Goal: Book appointment/travel/reservation

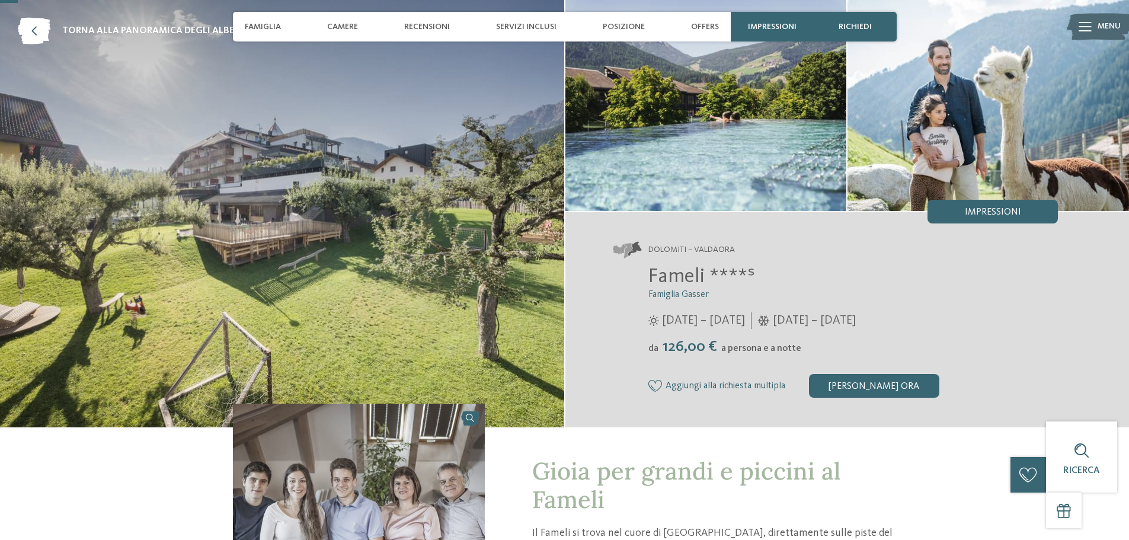
scroll to position [59, 0]
click at [335, 24] on span "Camere" at bounding box center [342, 27] width 31 height 10
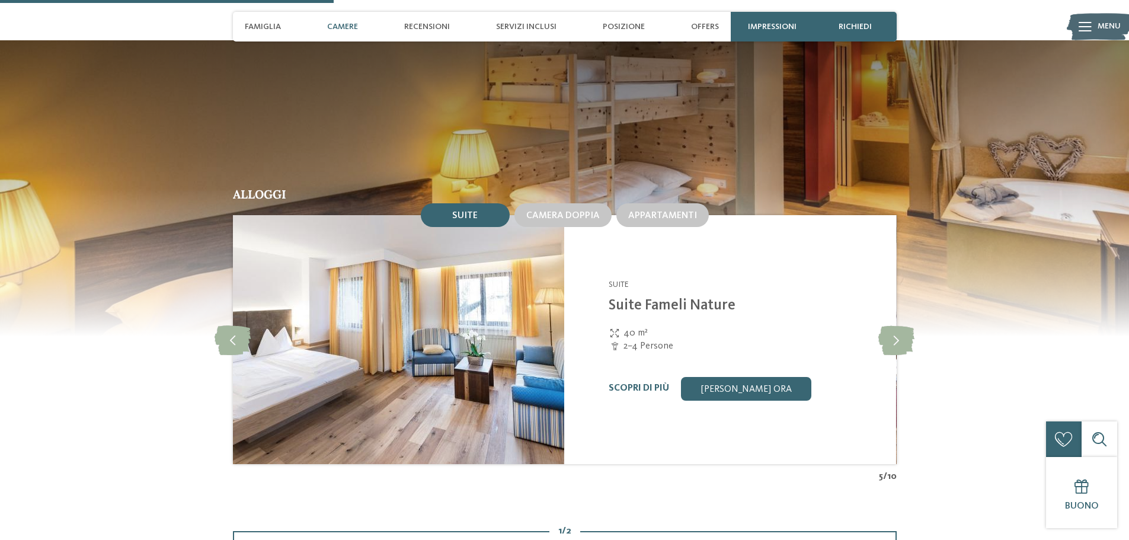
scroll to position [1111, 0]
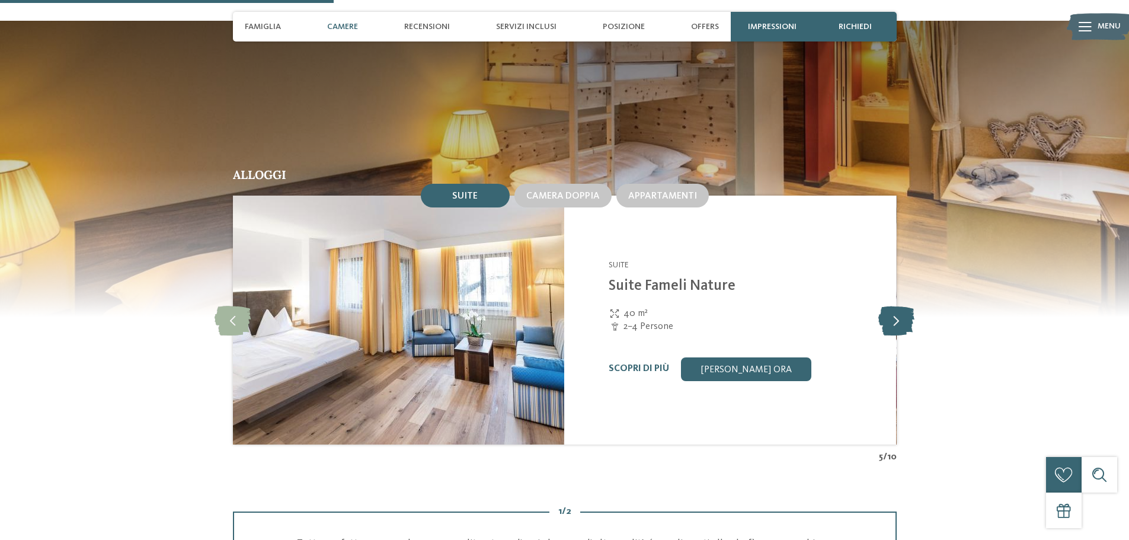
click at [892, 305] on icon at bounding box center [896, 320] width 36 height 30
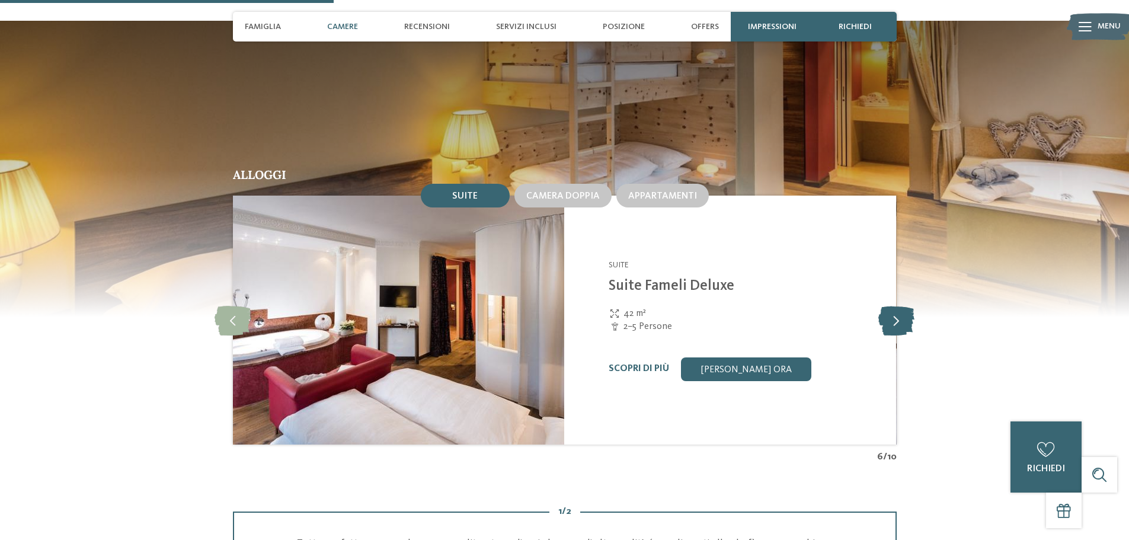
click at [892, 305] on icon at bounding box center [896, 320] width 36 height 30
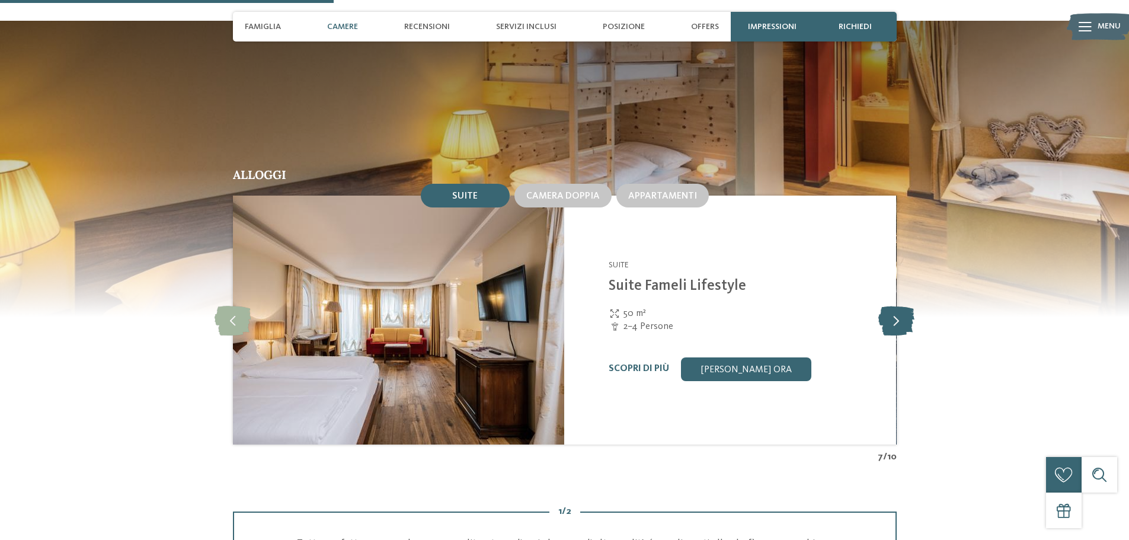
click at [892, 305] on icon at bounding box center [896, 320] width 36 height 30
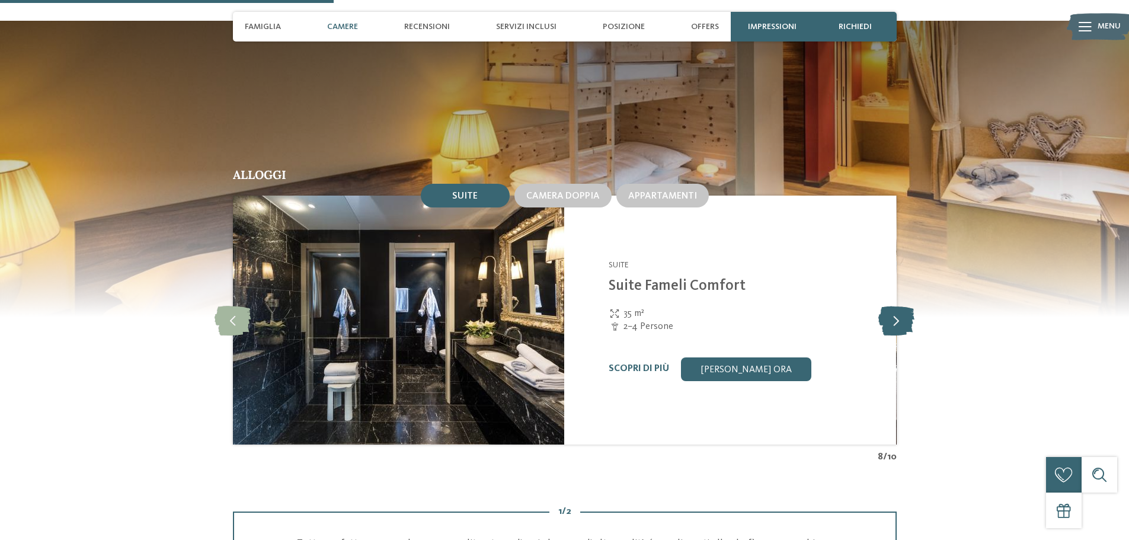
click at [892, 305] on icon at bounding box center [896, 320] width 36 height 30
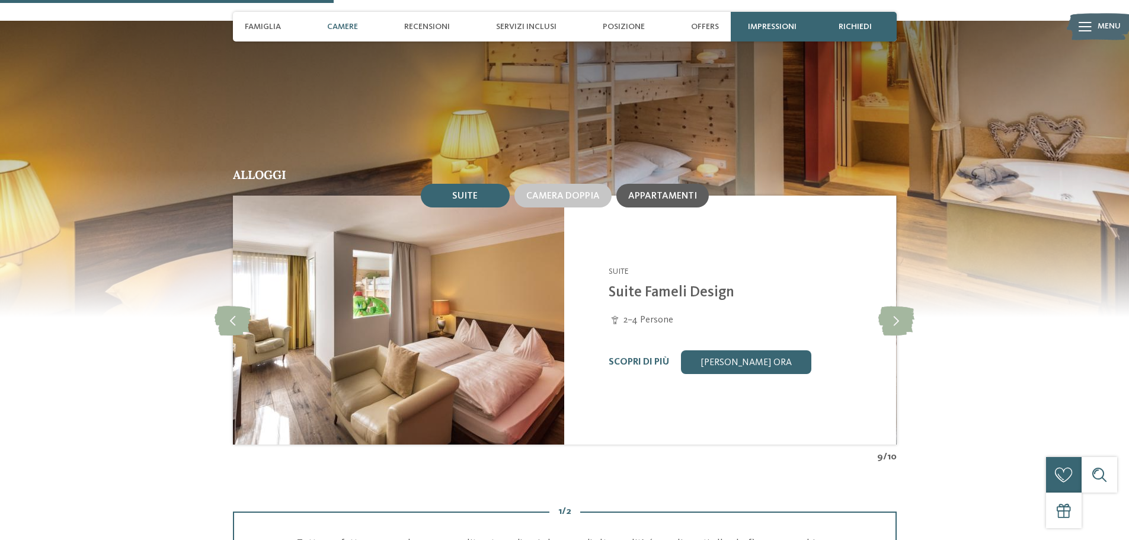
click at [671, 191] on span "Appartamenti" at bounding box center [662, 195] width 69 height 9
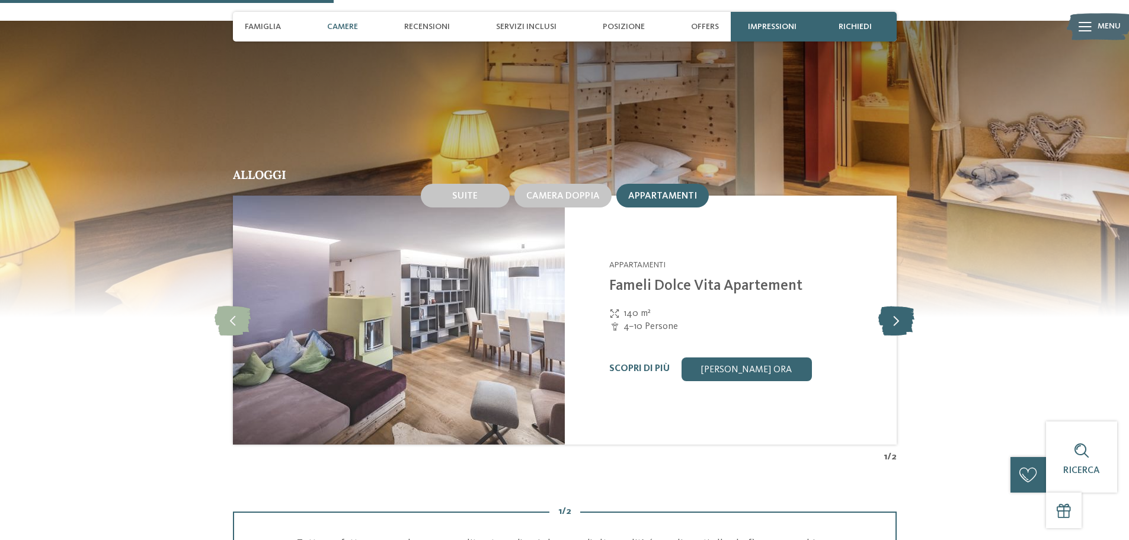
click at [895, 305] on icon at bounding box center [896, 320] width 36 height 30
click at [640, 363] on div "Scopri di più" at bounding box center [638, 368] width 60 height 11
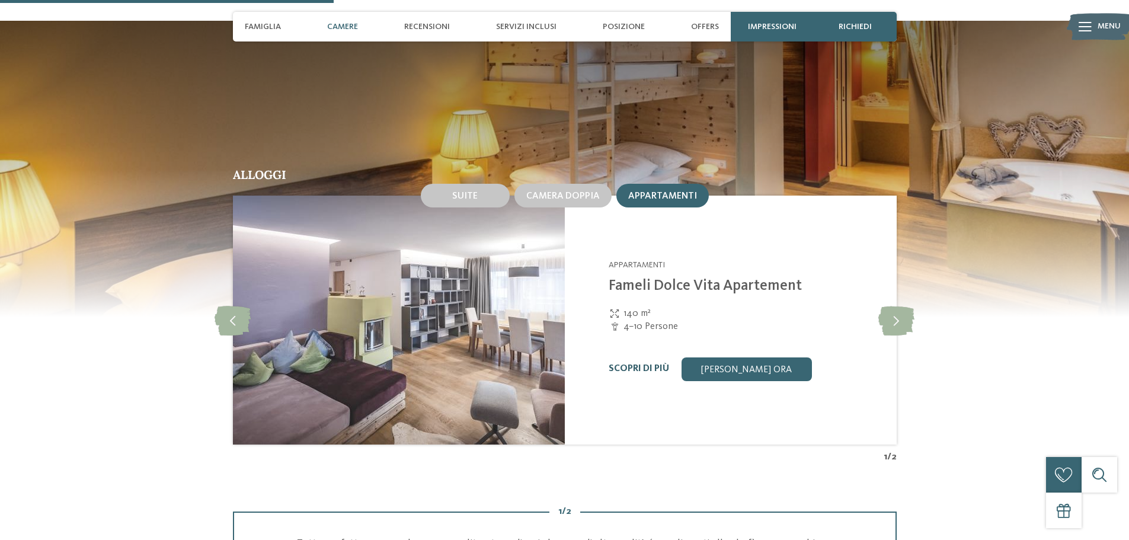
click at [643, 364] on link "Scopri di più" at bounding box center [638, 368] width 60 height 9
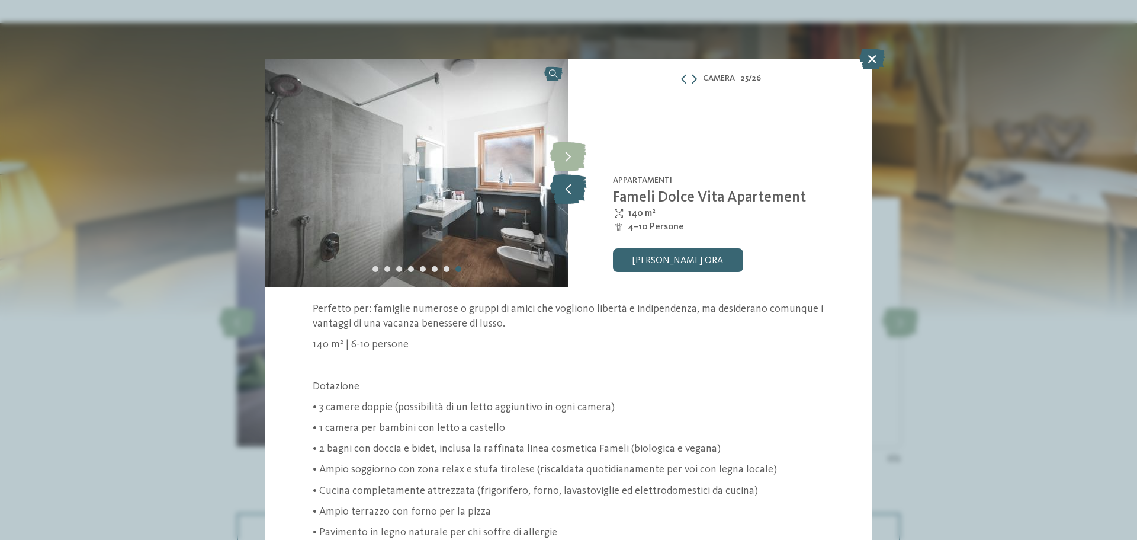
click at [567, 187] on icon at bounding box center [568, 189] width 36 height 30
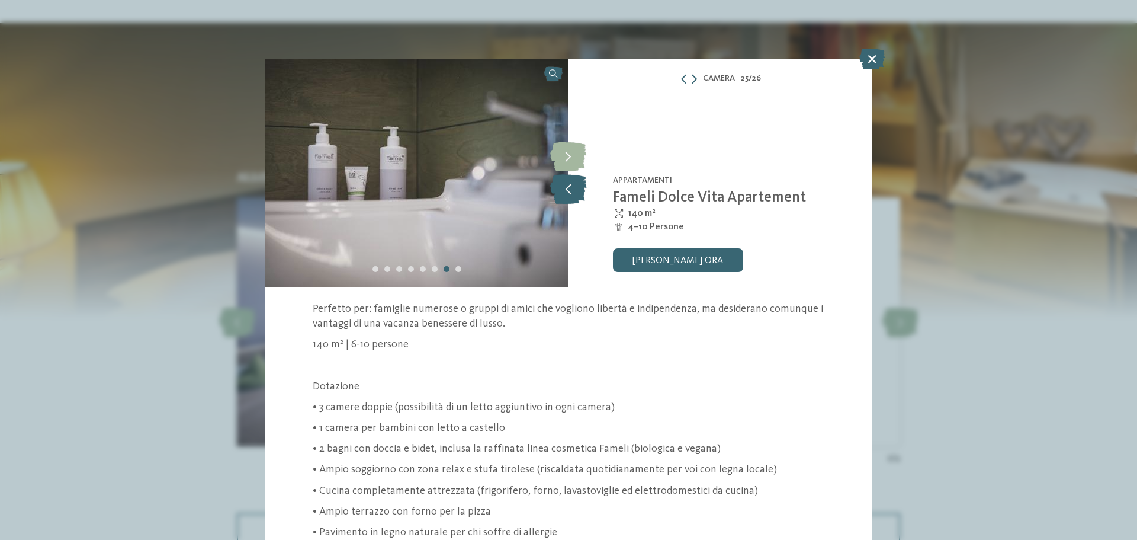
click at [567, 187] on icon at bounding box center [568, 189] width 36 height 30
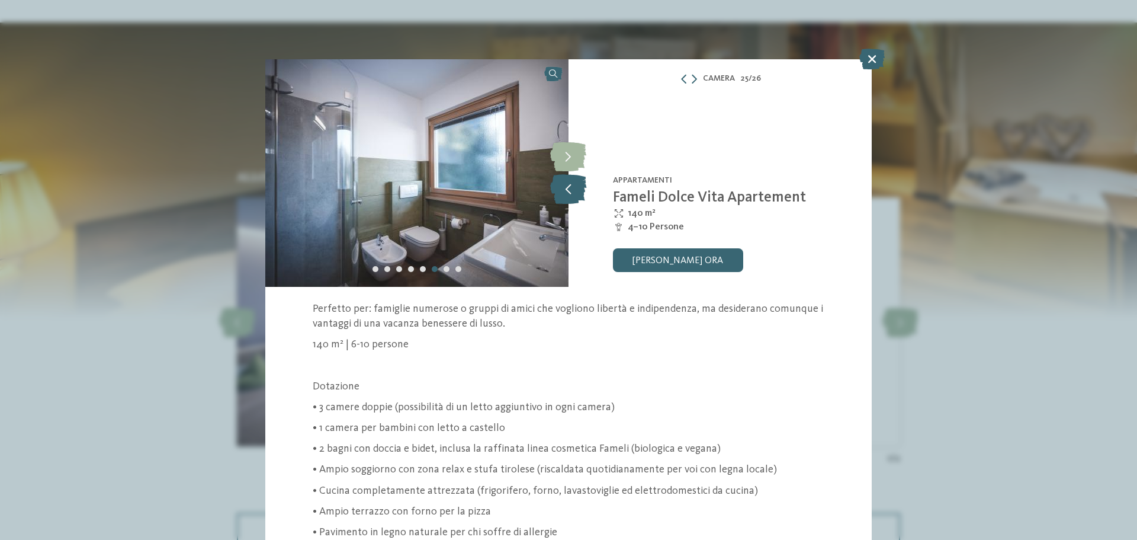
click at [567, 187] on icon at bounding box center [568, 189] width 36 height 30
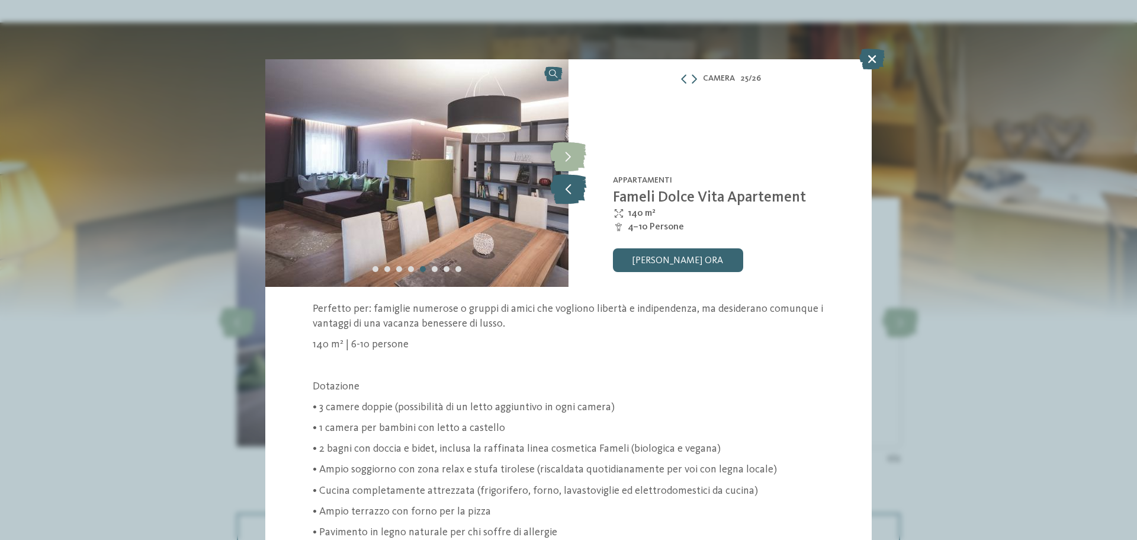
click at [572, 187] on icon at bounding box center [568, 189] width 36 height 30
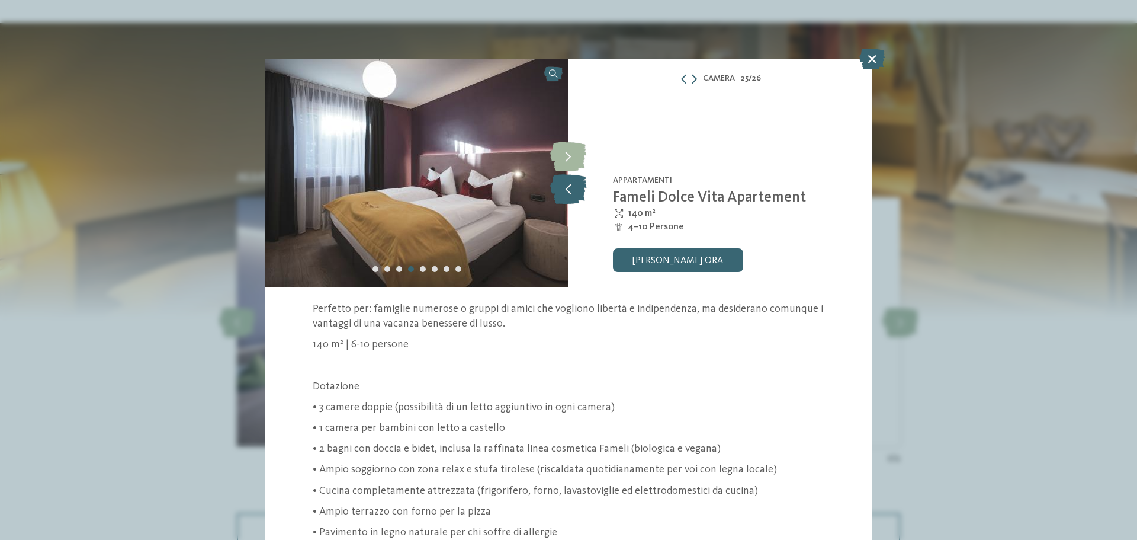
click at [572, 187] on icon at bounding box center [568, 189] width 36 height 30
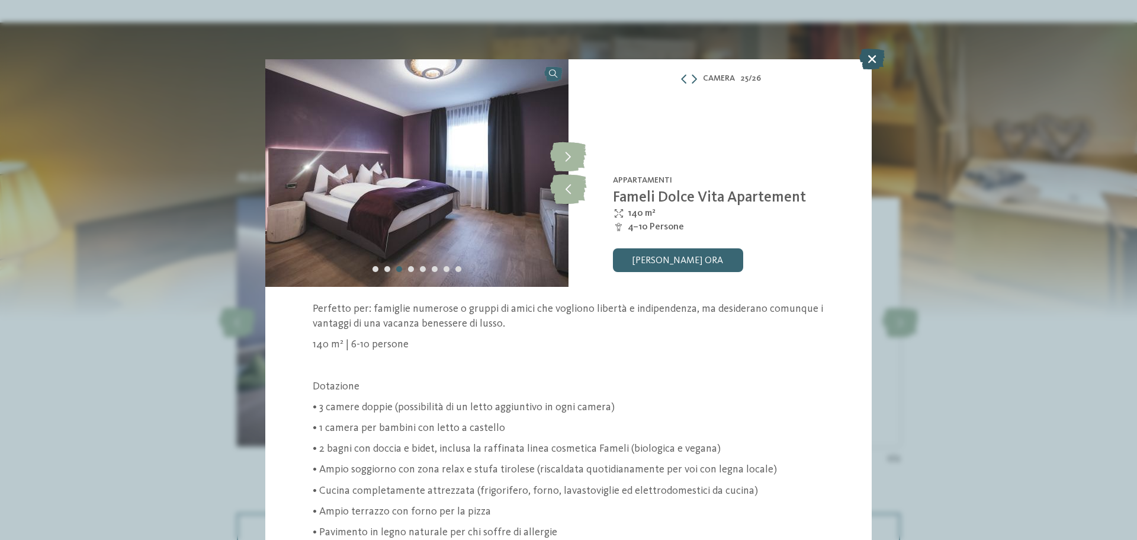
click at [875, 62] on icon at bounding box center [872, 59] width 25 height 21
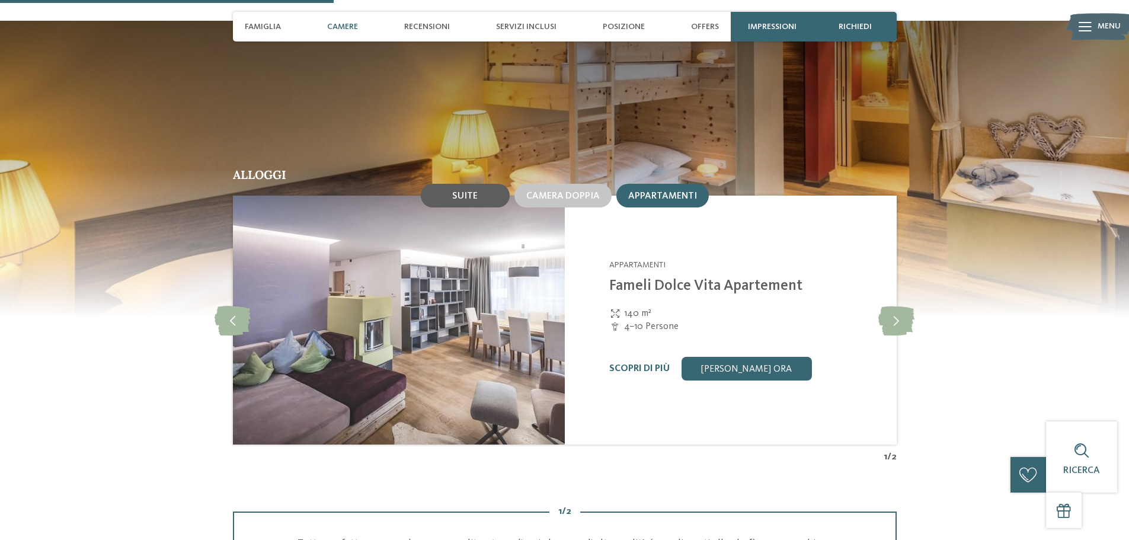
click at [456, 191] on span "Suite" at bounding box center [464, 195] width 25 height 9
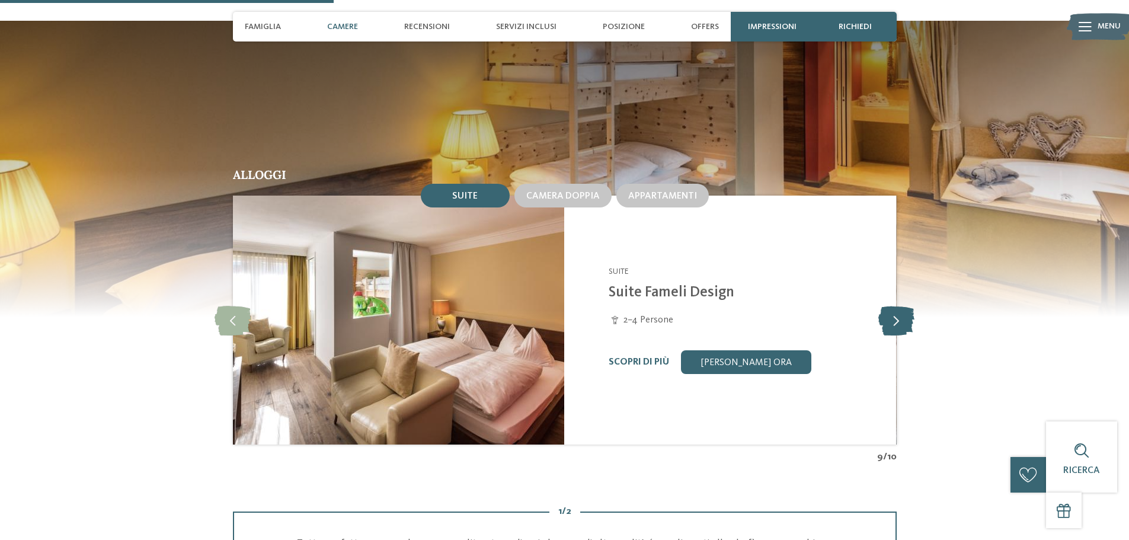
click at [895, 307] on icon at bounding box center [896, 320] width 36 height 30
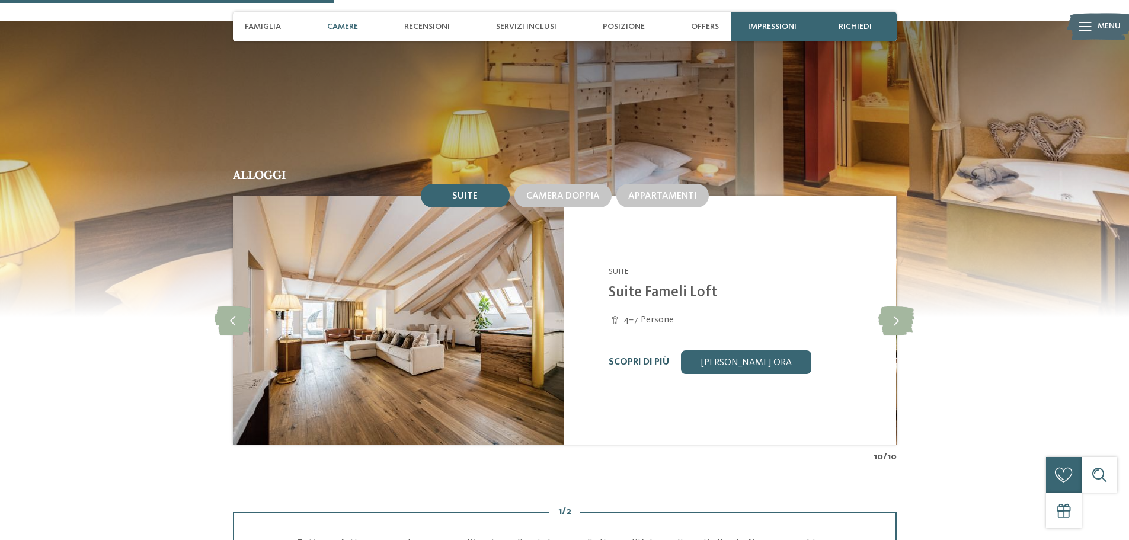
click at [641, 357] on link "Scopri di più" at bounding box center [638, 361] width 60 height 9
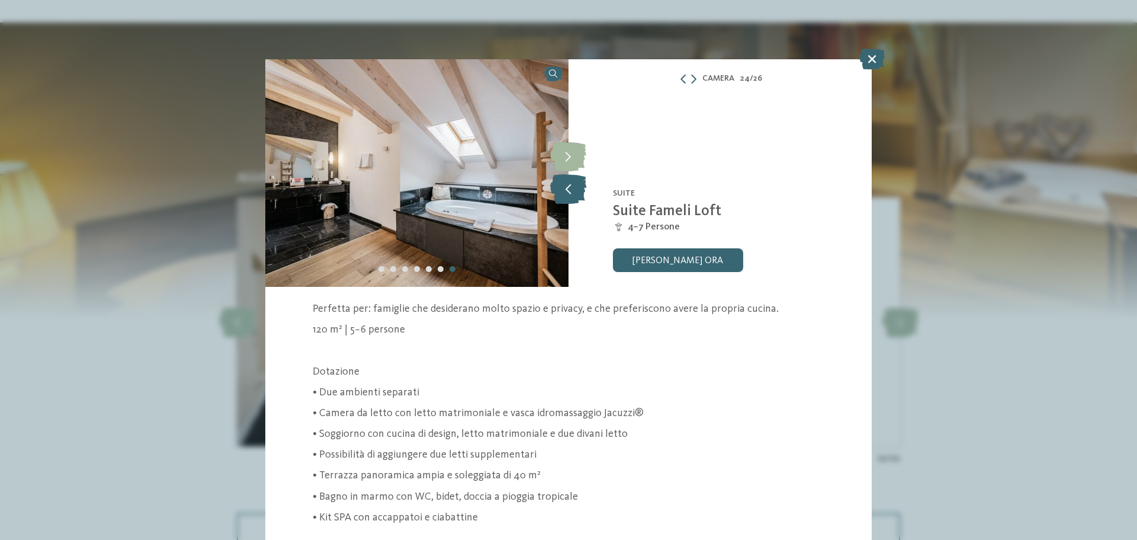
click at [566, 196] on icon at bounding box center [568, 189] width 36 height 30
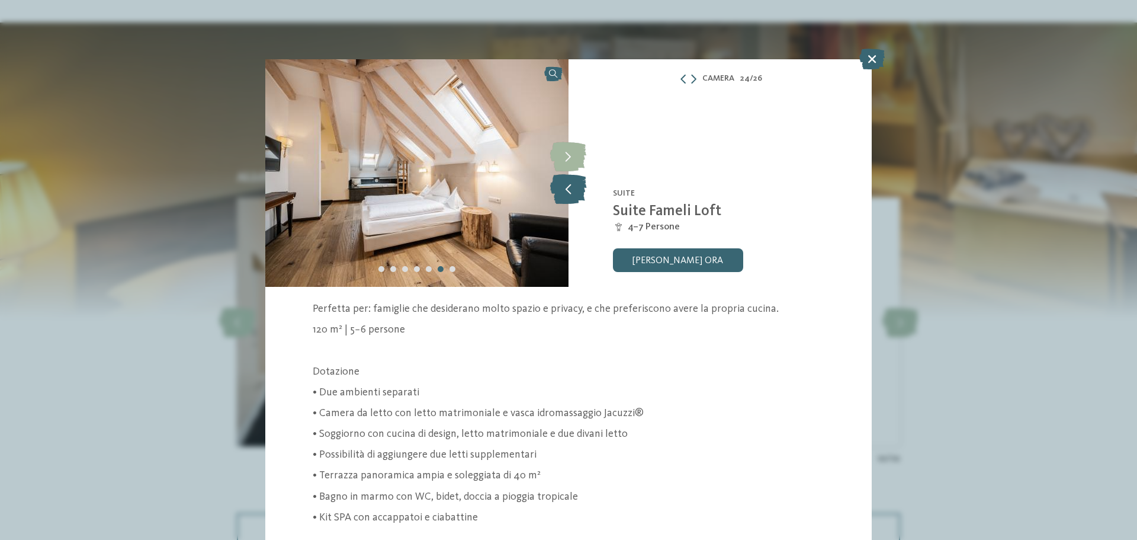
click at [566, 196] on icon at bounding box center [568, 189] width 36 height 30
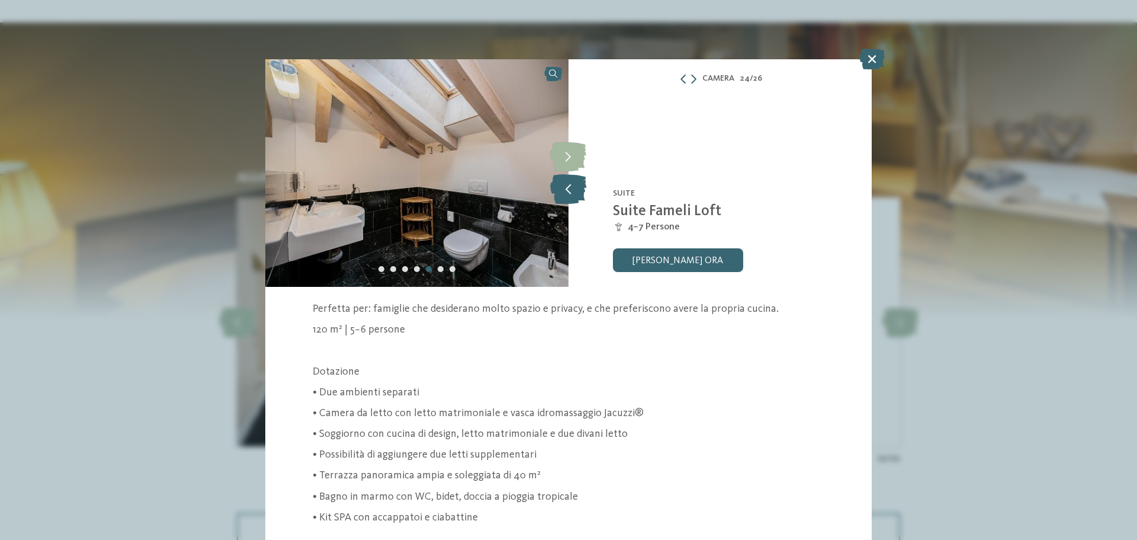
click at [566, 196] on icon at bounding box center [568, 189] width 36 height 30
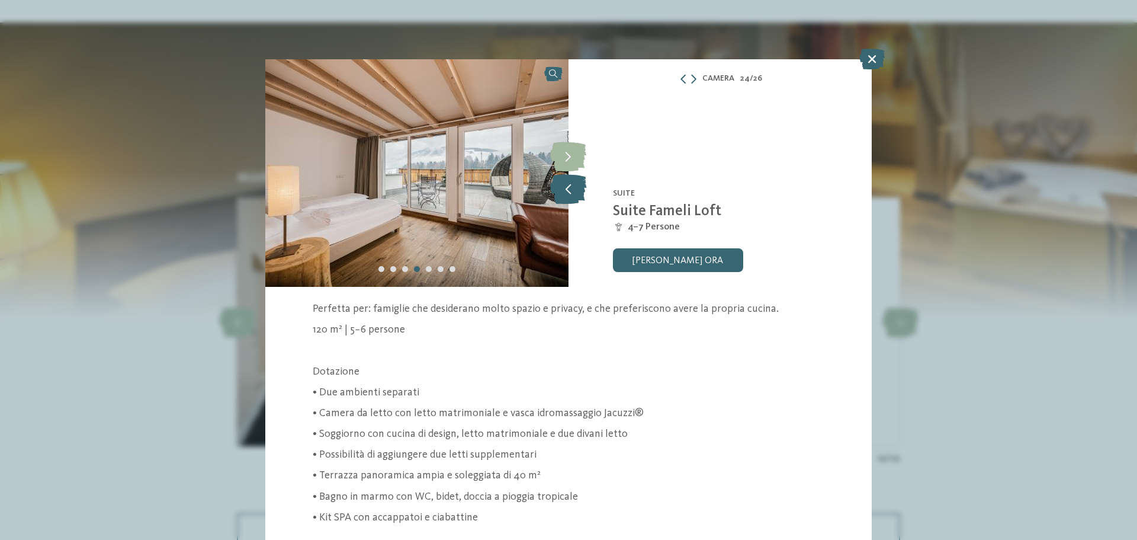
click at [566, 196] on icon at bounding box center [568, 189] width 36 height 30
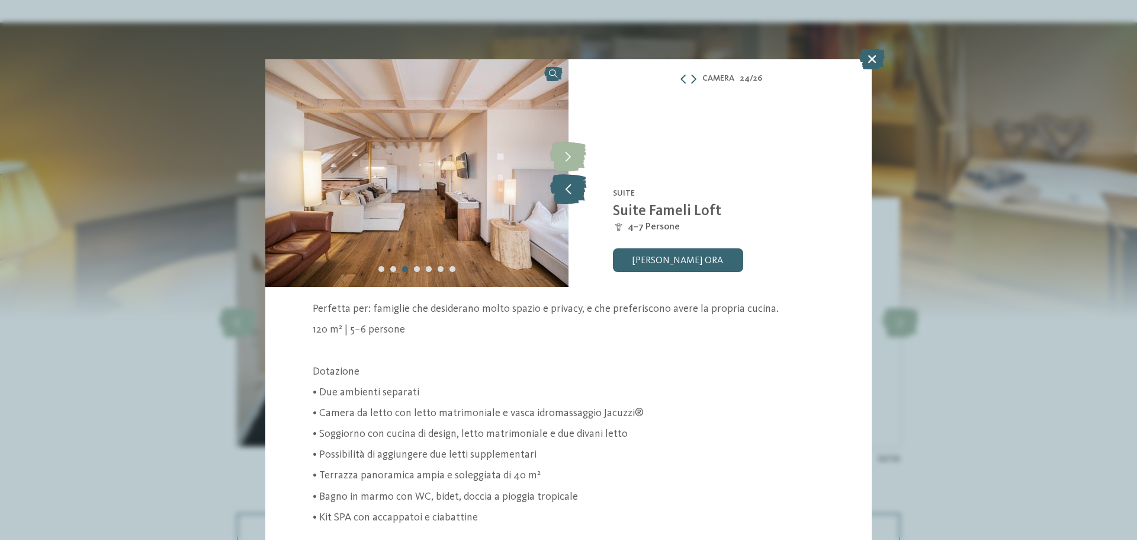
click at [566, 196] on icon at bounding box center [568, 189] width 36 height 30
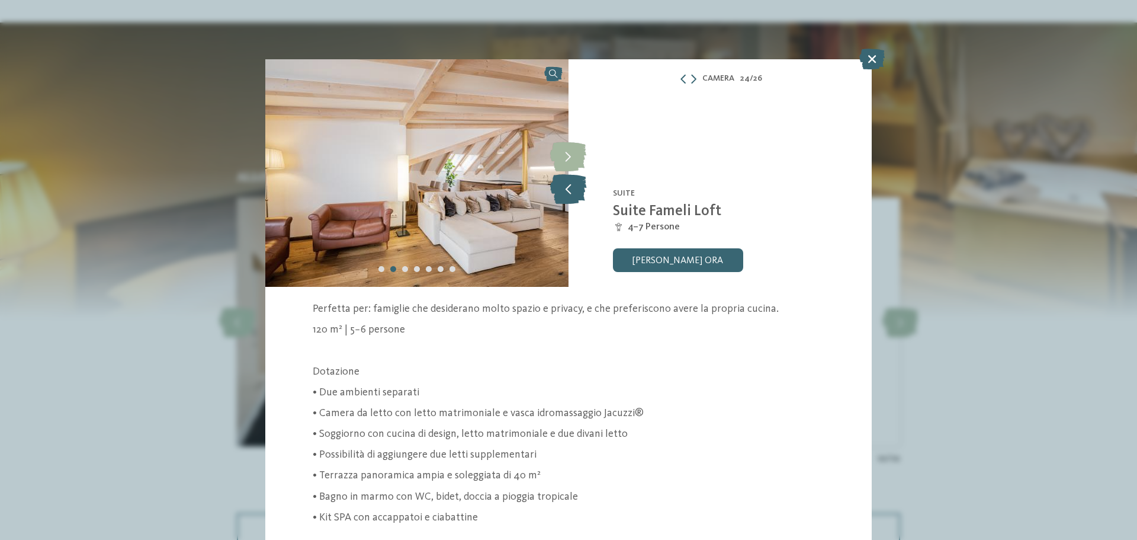
click at [566, 196] on icon at bounding box center [568, 189] width 36 height 30
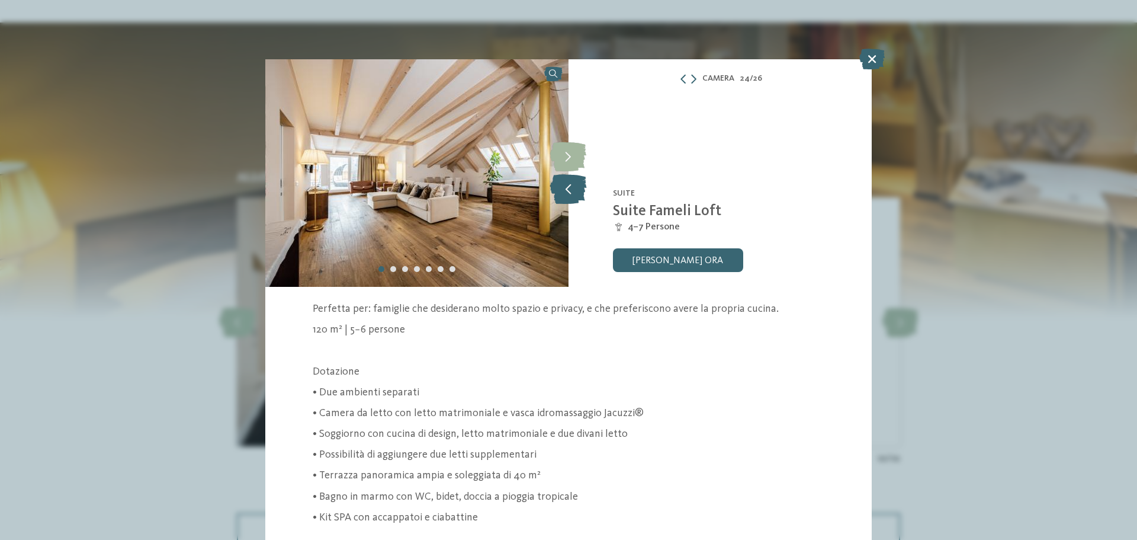
click at [566, 196] on icon at bounding box center [568, 189] width 36 height 30
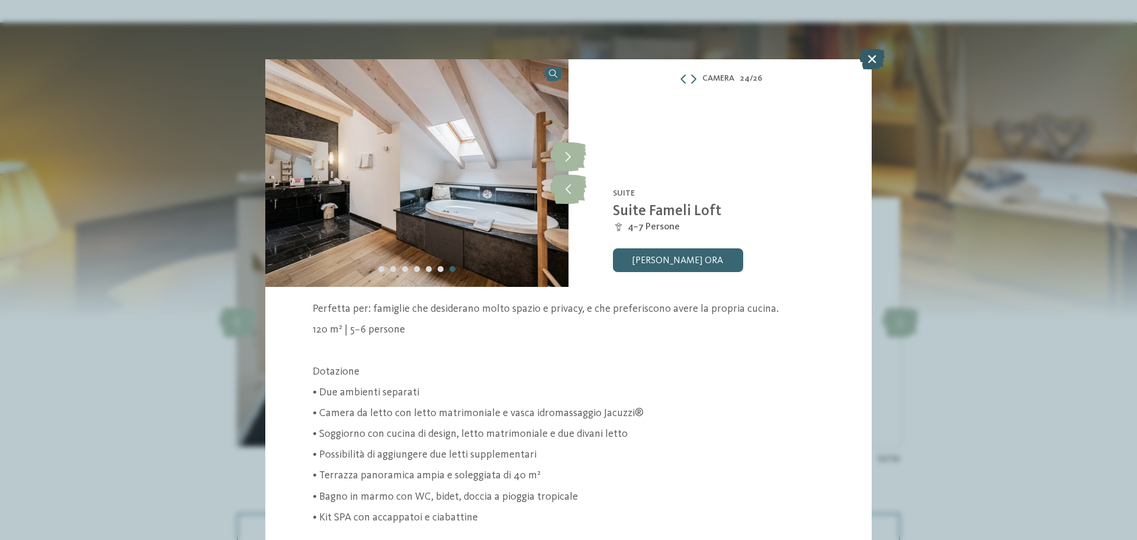
click at [875, 57] on icon at bounding box center [872, 59] width 25 height 21
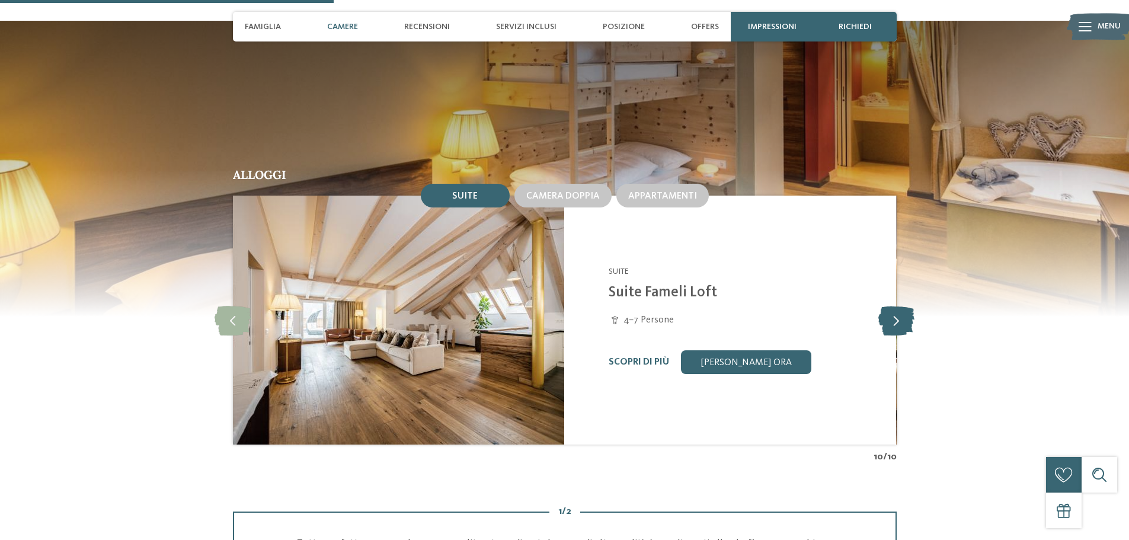
click at [897, 305] on icon at bounding box center [896, 320] width 36 height 30
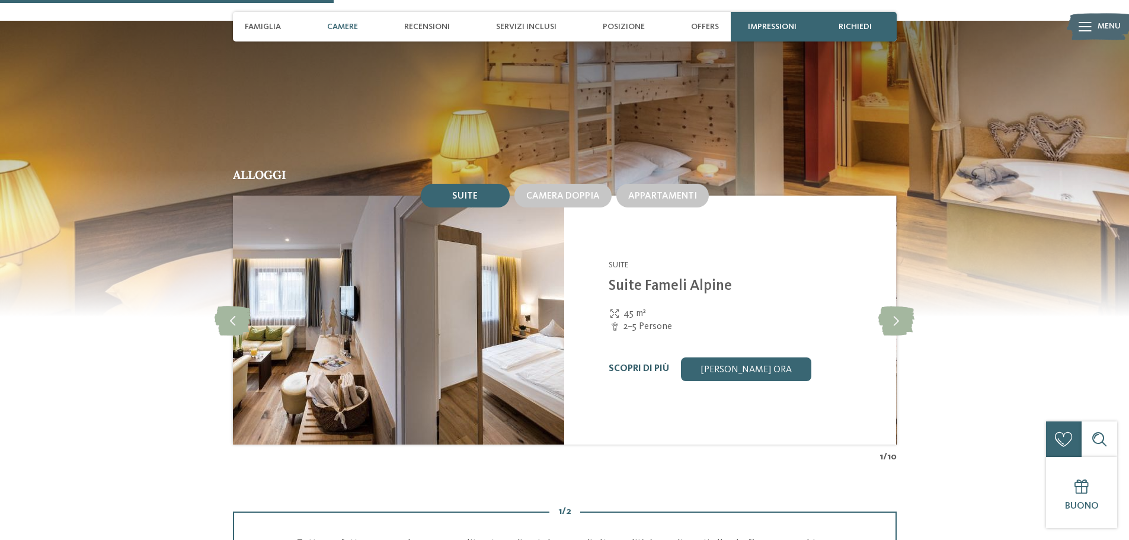
click at [618, 364] on link "Scopri di più" at bounding box center [638, 368] width 60 height 9
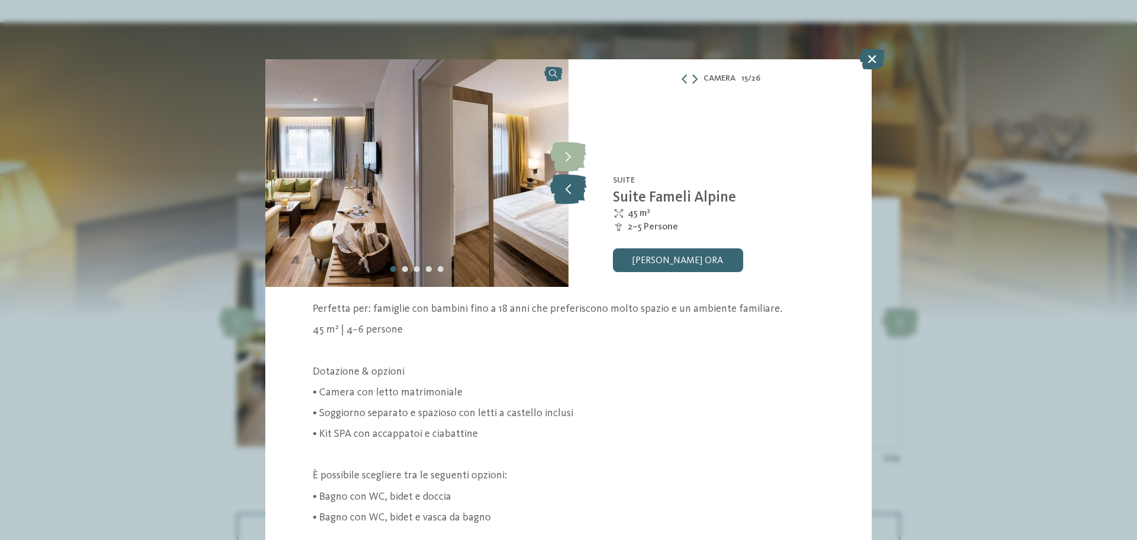
click at [563, 195] on icon at bounding box center [568, 189] width 36 height 30
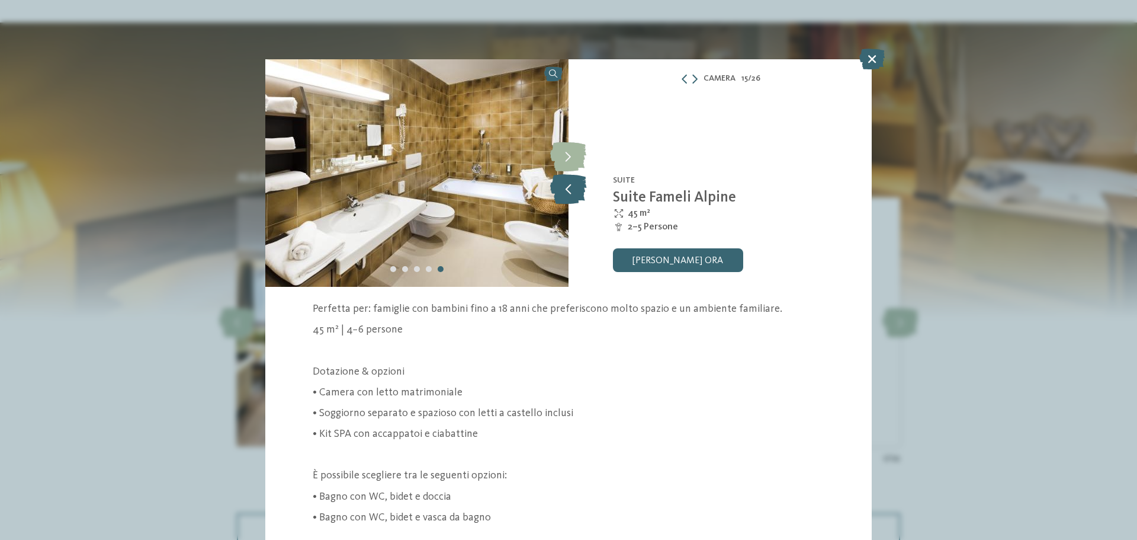
click at [563, 195] on icon at bounding box center [568, 189] width 36 height 30
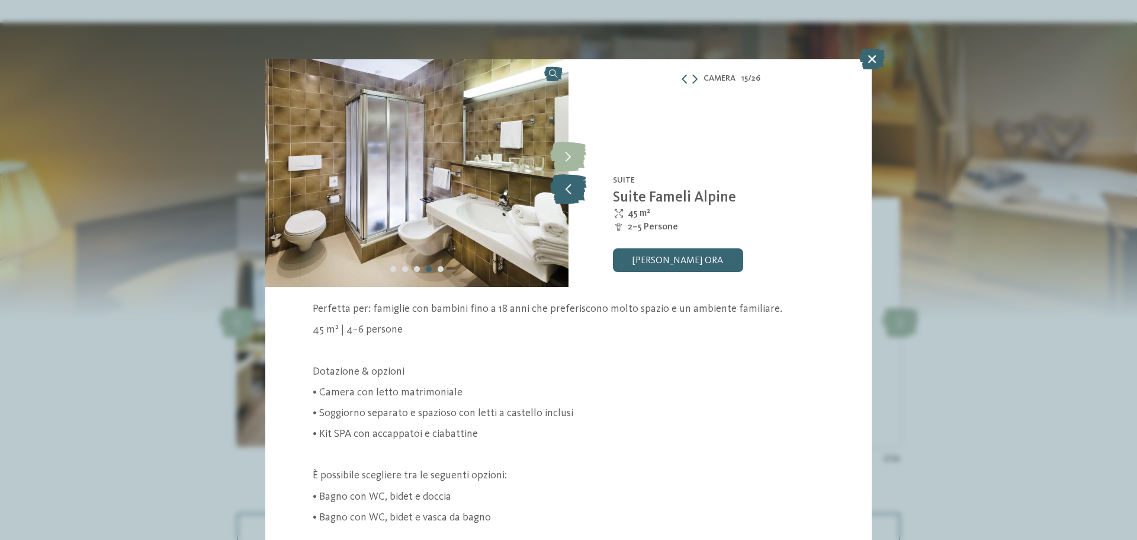
click at [563, 195] on icon at bounding box center [568, 189] width 36 height 30
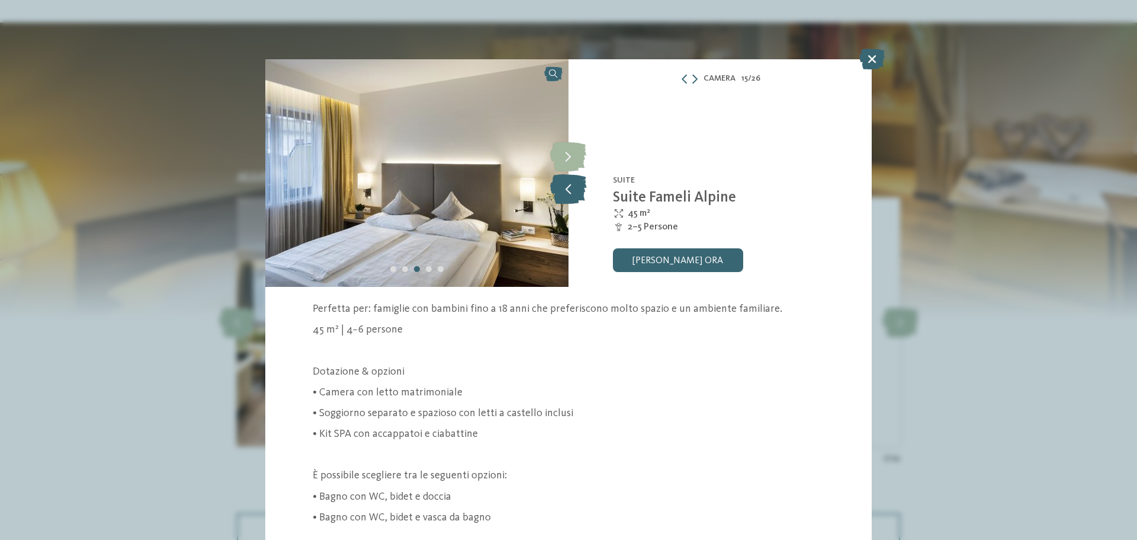
click at [563, 195] on icon at bounding box center [568, 189] width 36 height 30
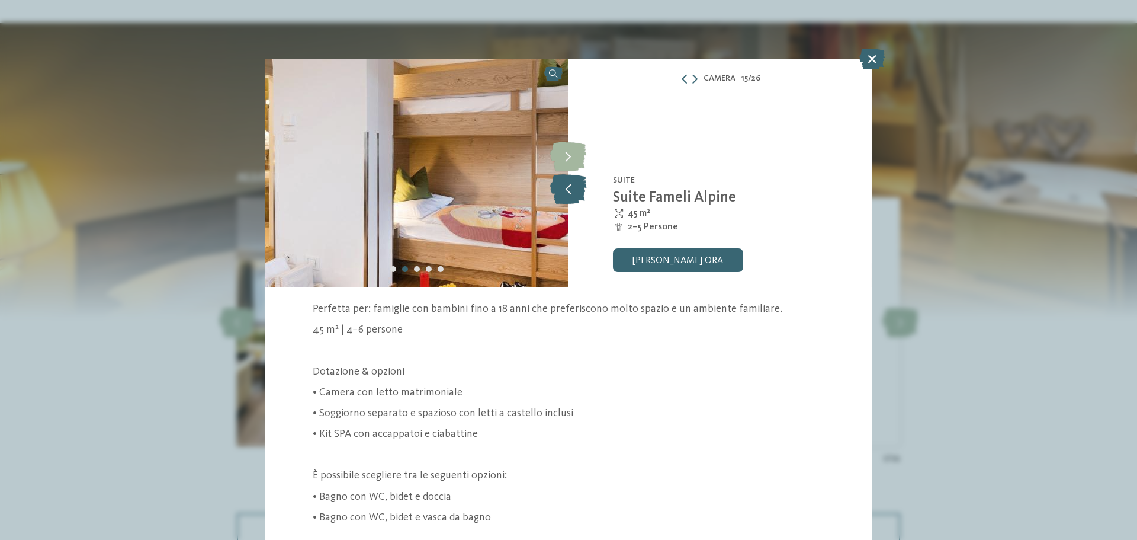
click at [563, 195] on icon at bounding box center [568, 189] width 36 height 30
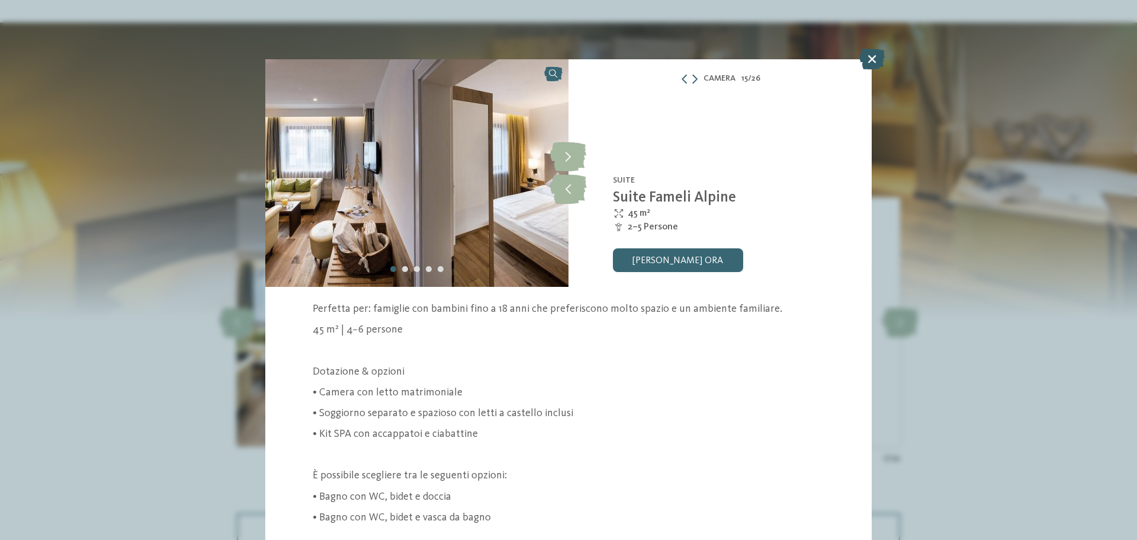
click at [876, 64] on icon at bounding box center [872, 59] width 25 height 21
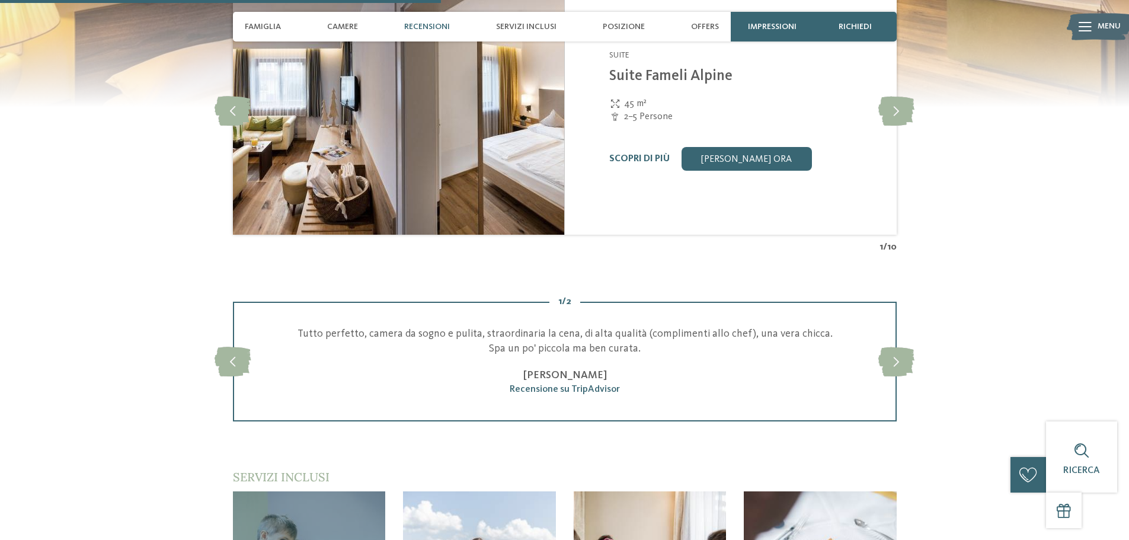
scroll to position [1466, 0]
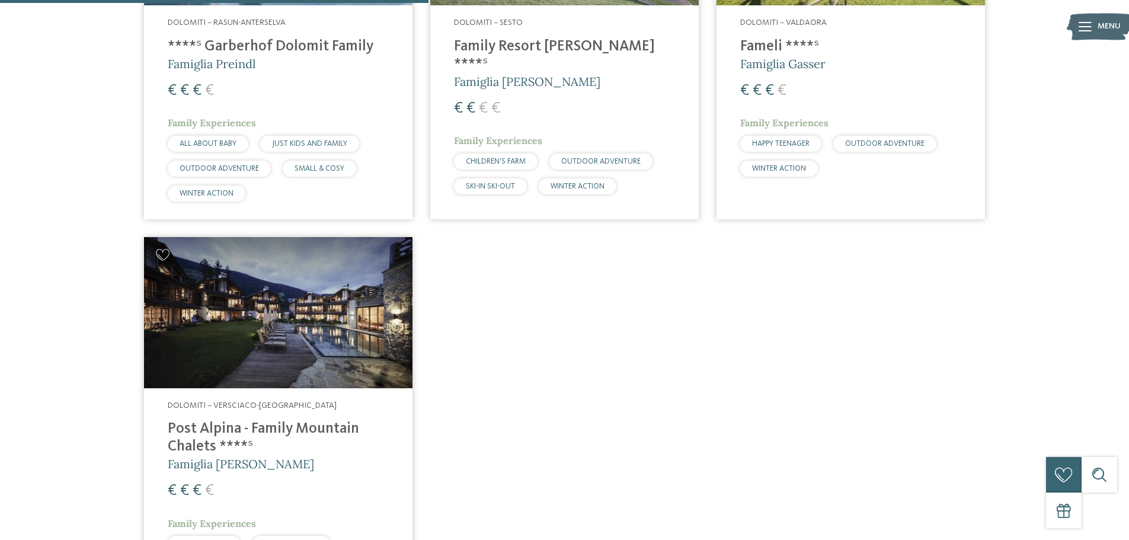
scroll to position [507, 0]
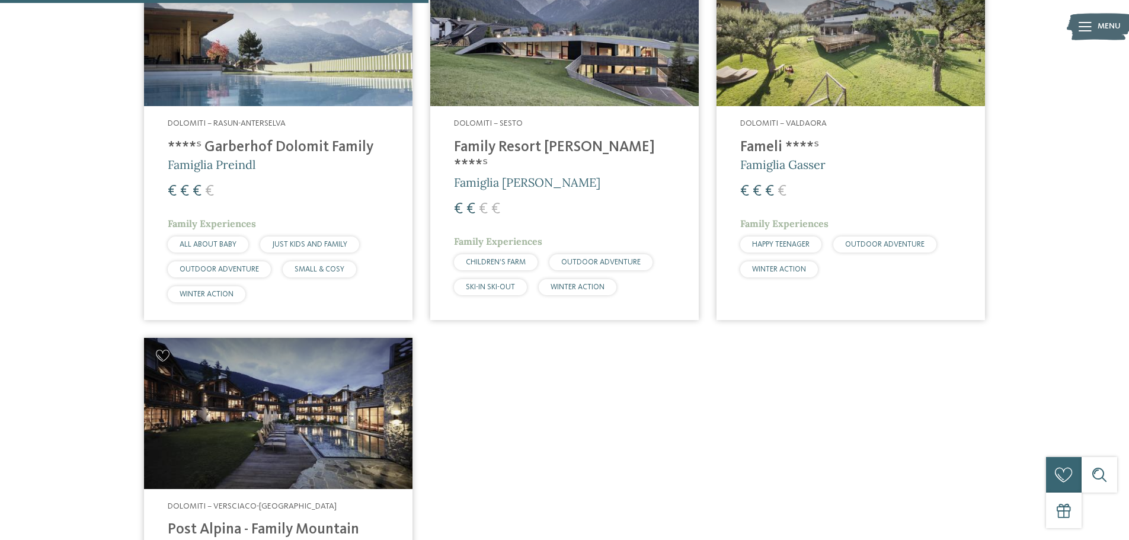
click at [345, 147] on h4 "****ˢ Garberhof Dolomit Family" at bounding box center [278, 148] width 221 height 18
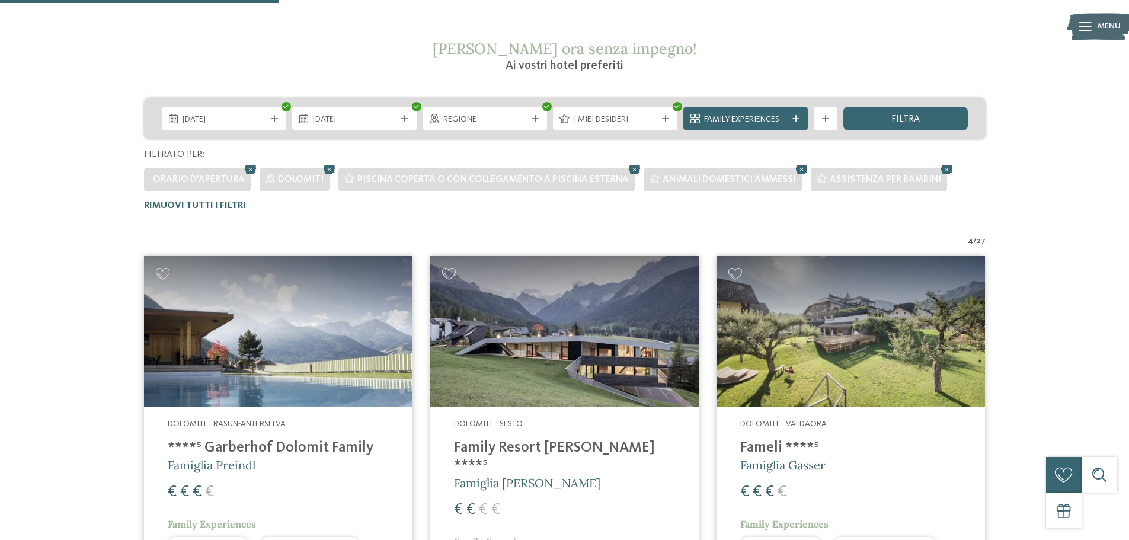
scroll to position [329, 0]
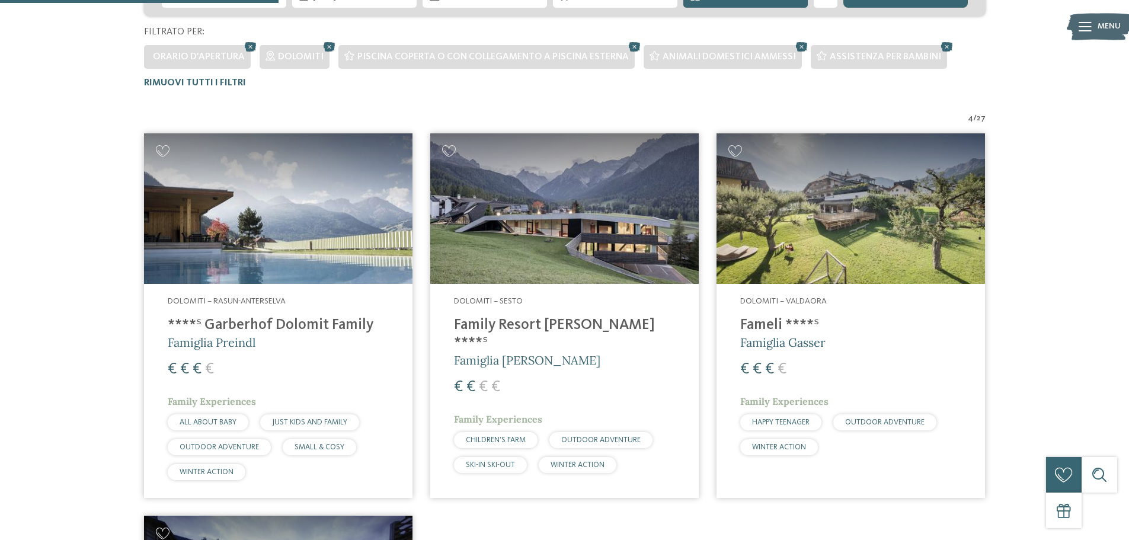
click at [536, 323] on h4 "Family Resort Rainer ****ˢ" at bounding box center [564, 334] width 221 height 36
click at [276, 321] on h4 "****ˢ Garberhof Dolomit Family" at bounding box center [278, 325] width 221 height 18
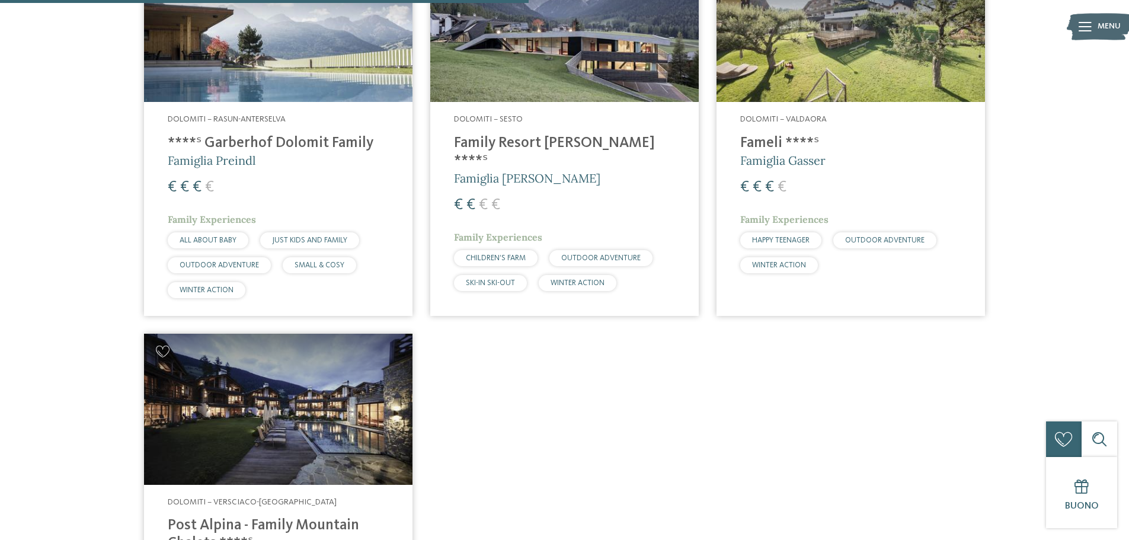
scroll to position [626, 0]
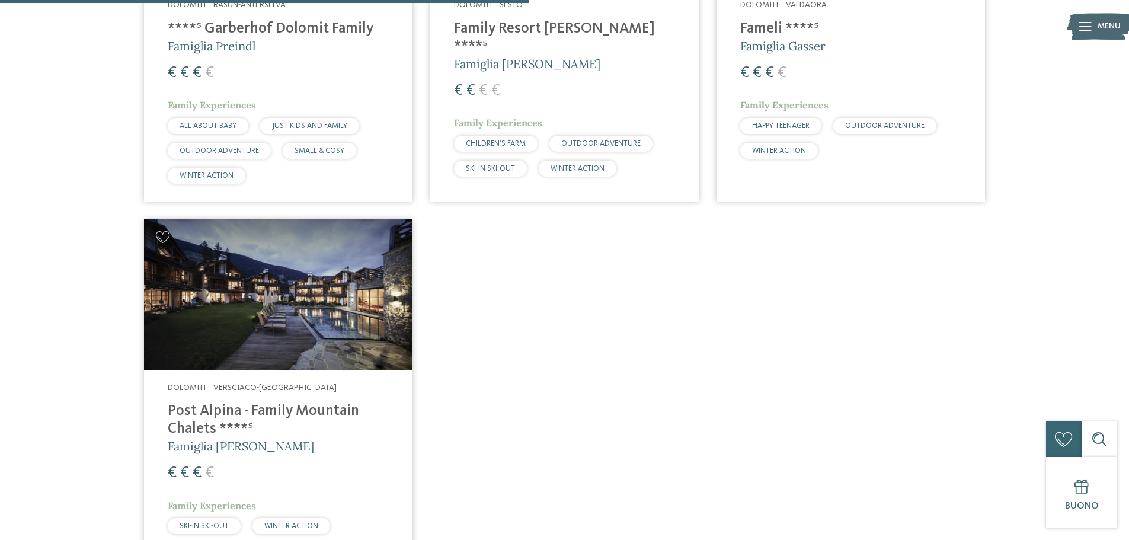
click at [361, 339] on img at bounding box center [278, 294] width 268 height 151
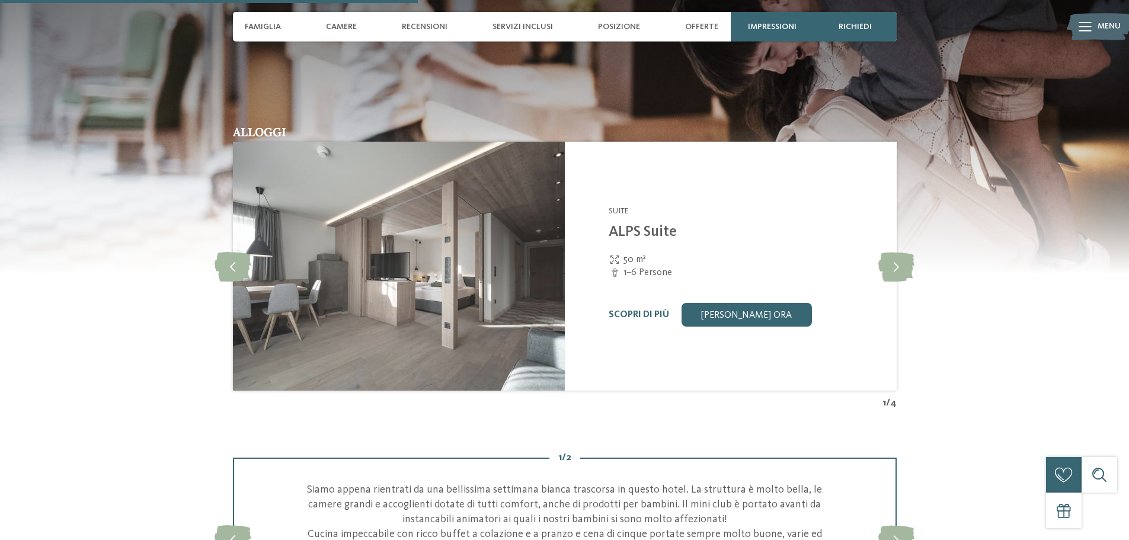
scroll to position [1659, 0]
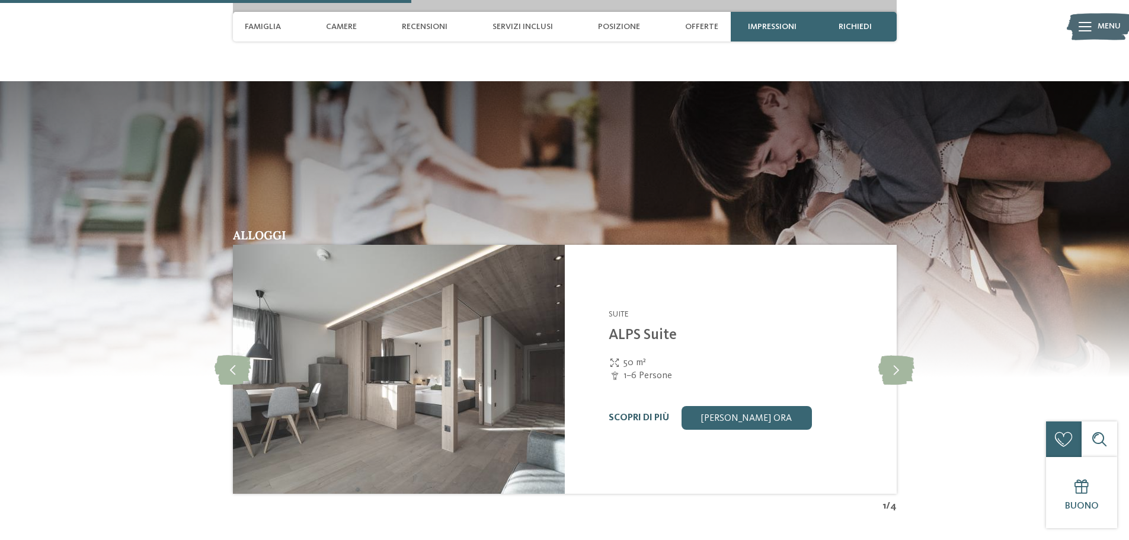
click at [620, 414] on link "Scopri di più" at bounding box center [638, 417] width 60 height 9
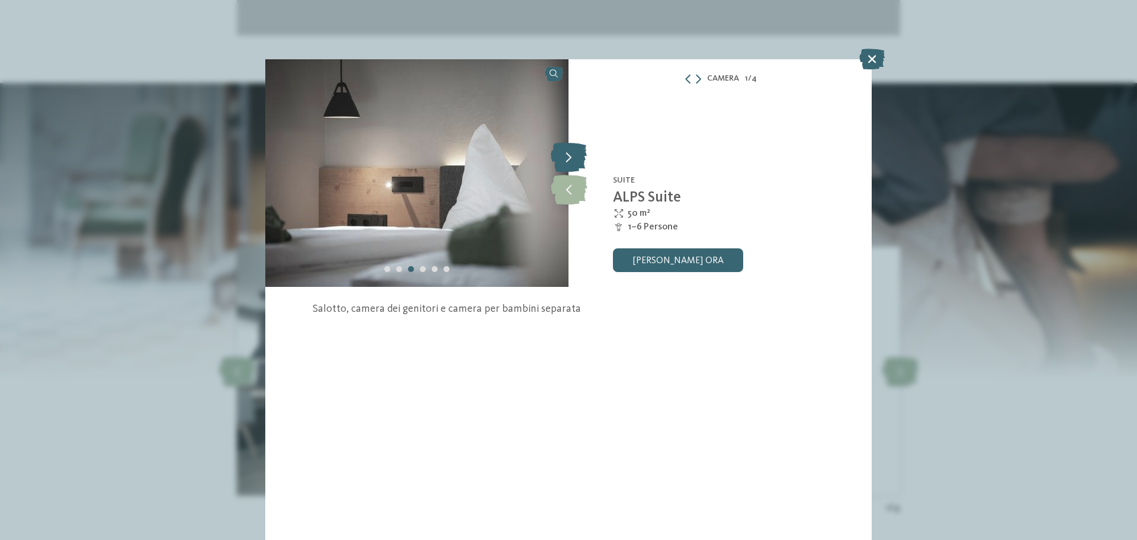
click at [577, 161] on icon at bounding box center [569, 157] width 36 height 30
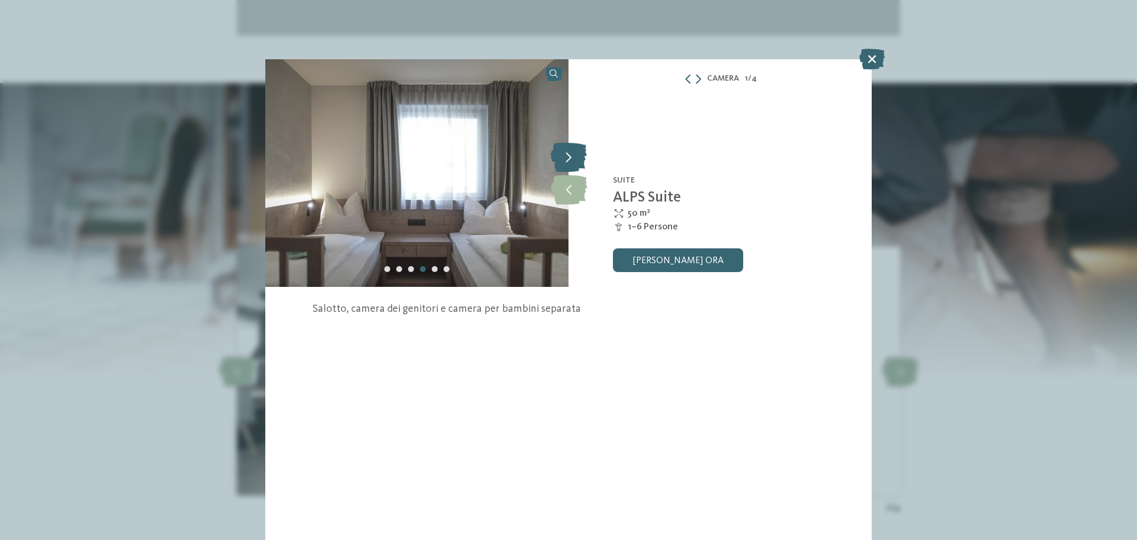
click at [577, 161] on icon at bounding box center [569, 157] width 36 height 30
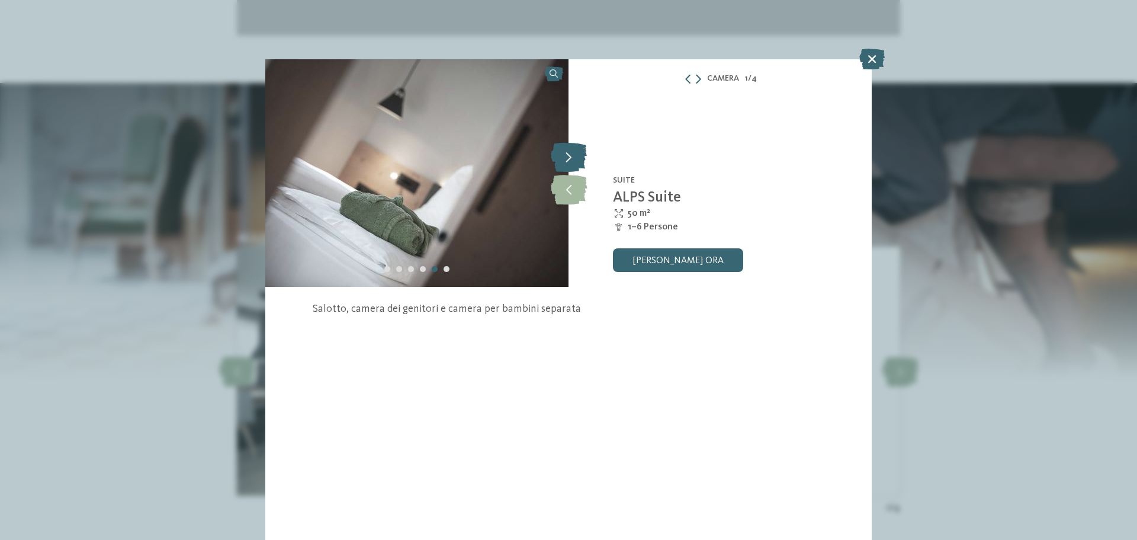
click at [577, 161] on icon at bounding box center [569, 157] width 36 height 30
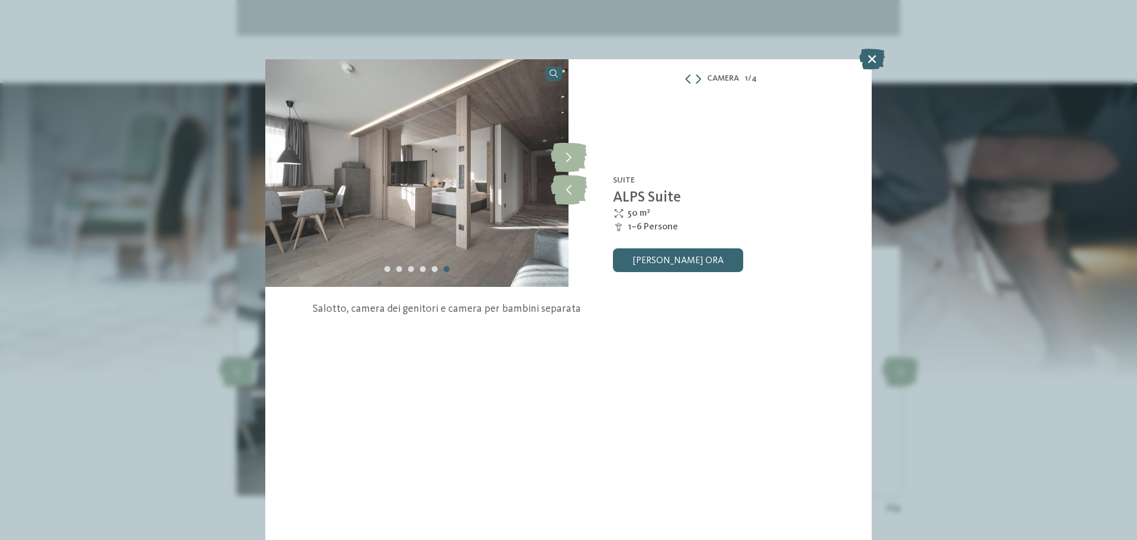
drag, startPoint x: 880, startPoint y: 65, endPoint x: 826, endPoint y: 118, distance: 75.4
click at [880, 66] on icon at bounding box center [872, 59] width 25 height 21
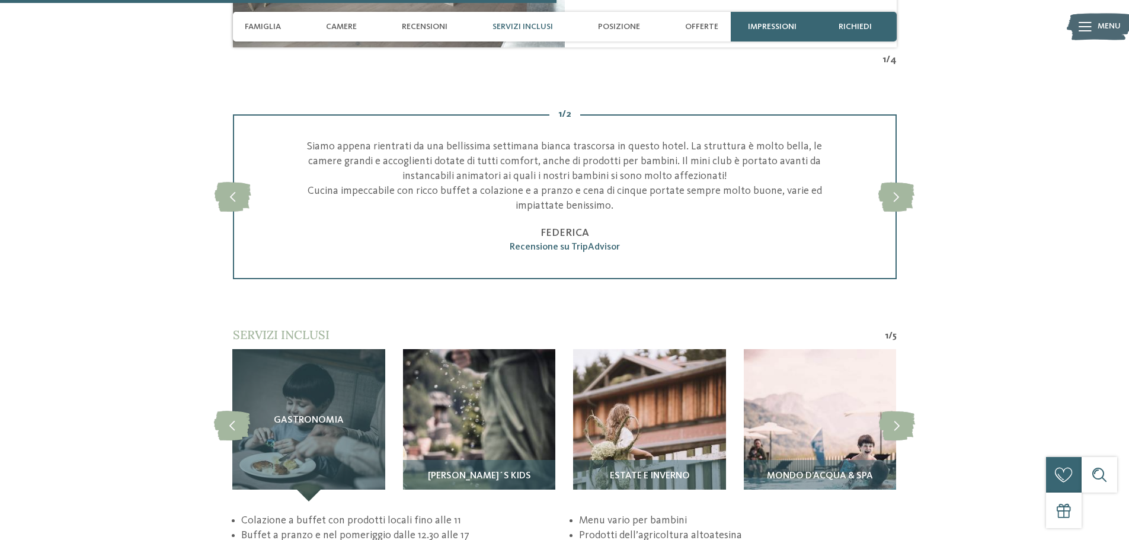
scroll to position [2310, 0]
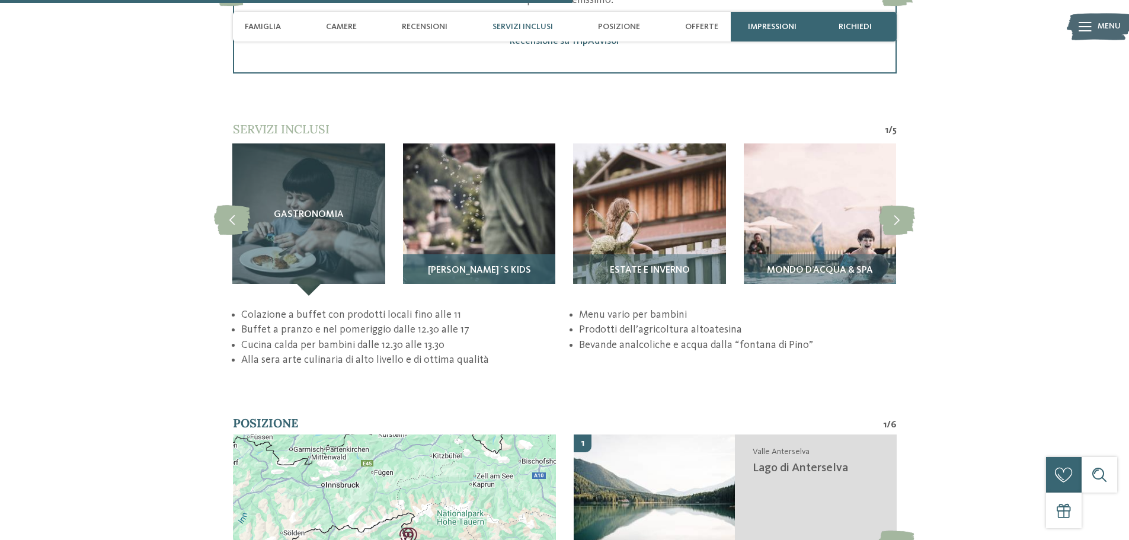
click at [517, 263] on div "[PERSON_NAME]´s Kids" at bounding box center [479, 274] width 152 height 41
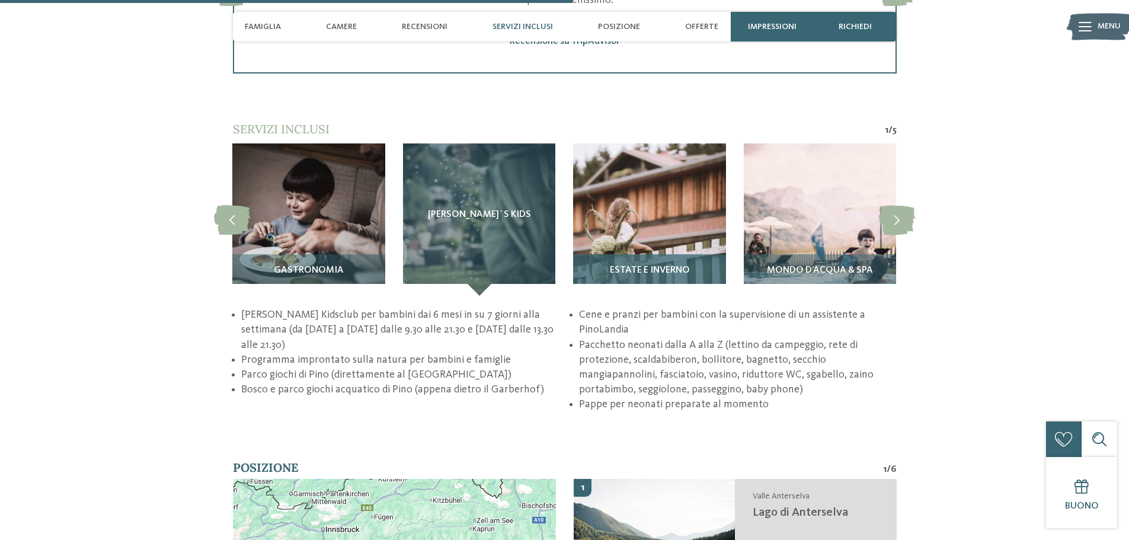
click at [609, 255] on div "Estate e inverno" at bounding box center [649, 274] width 152 height 41
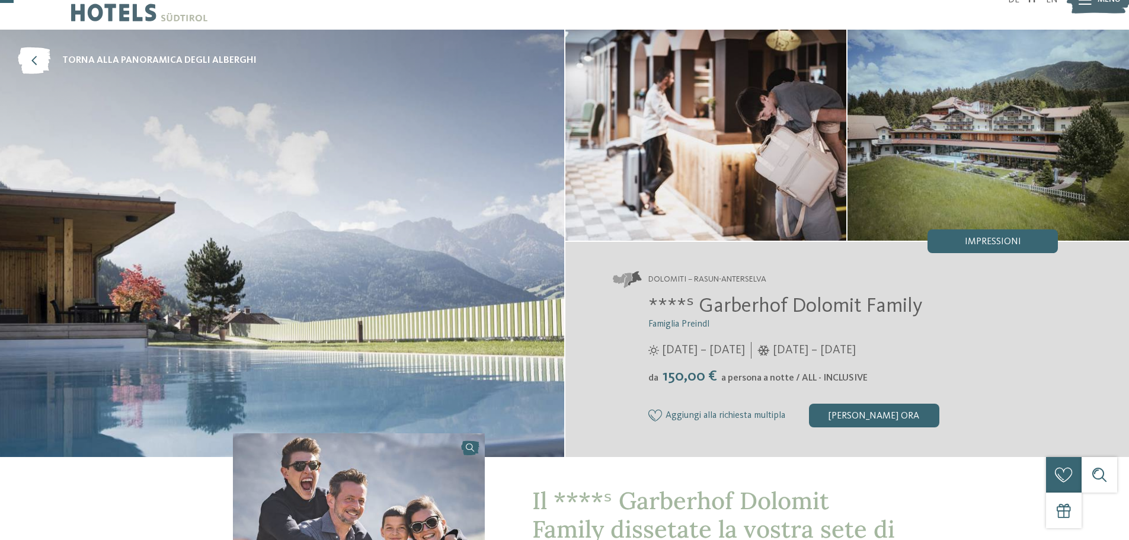
scroll to position [0, 0]
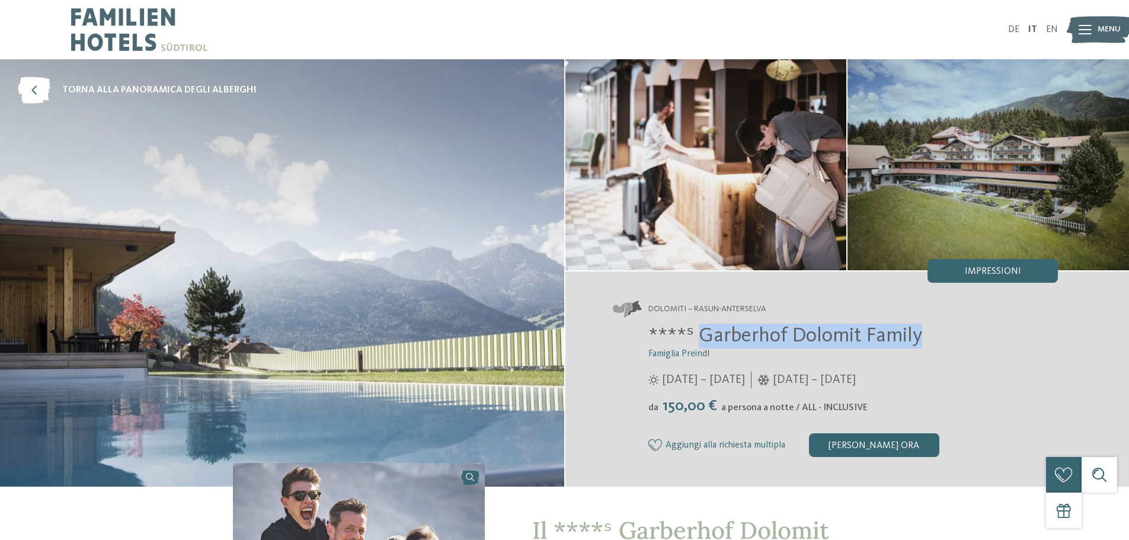
drag, startPoint x: 697, startPoint y: 332, endPoint x: 939, endPoint y: 320, distance: 242.6
click at [939, 320] on div "Dolomiti – Rasun-Anterselva ****ˢ Garberhof Dolomit Family Famiglia Preindl 07/…" at bounding box center [847, 378] width 564 height 215
copy span "Garberhof Dolomit Family"
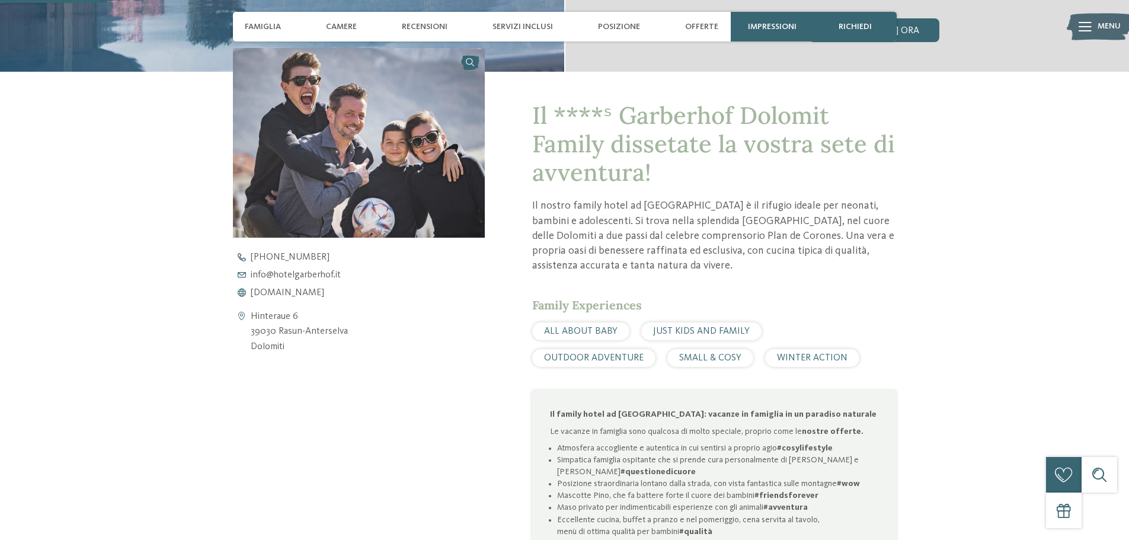
scroll to position [889, 0]
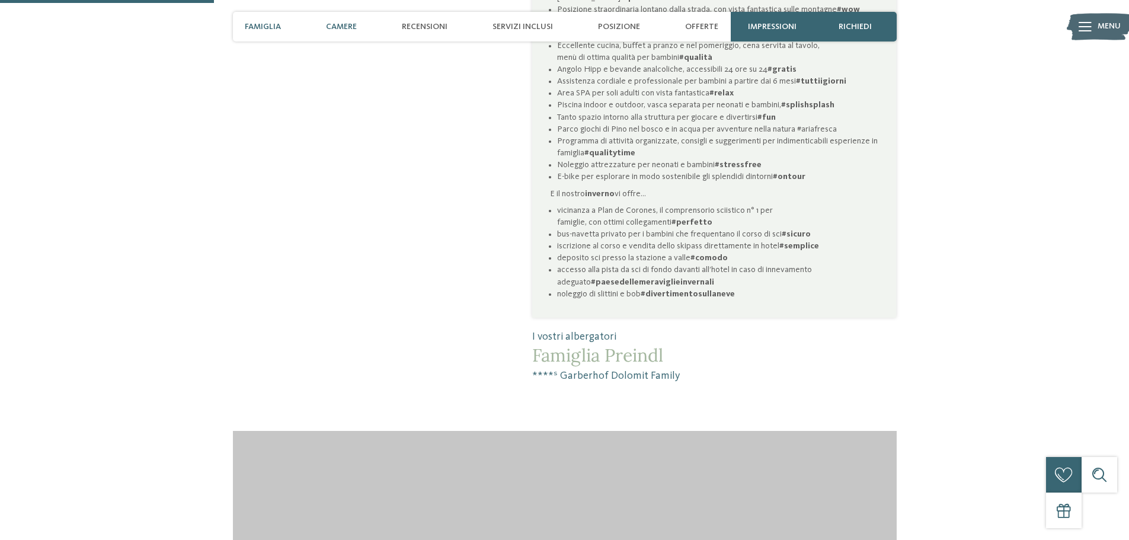
click at [356, 28] on span "Camere" at bounding box center [341, 27] width 31 height 10
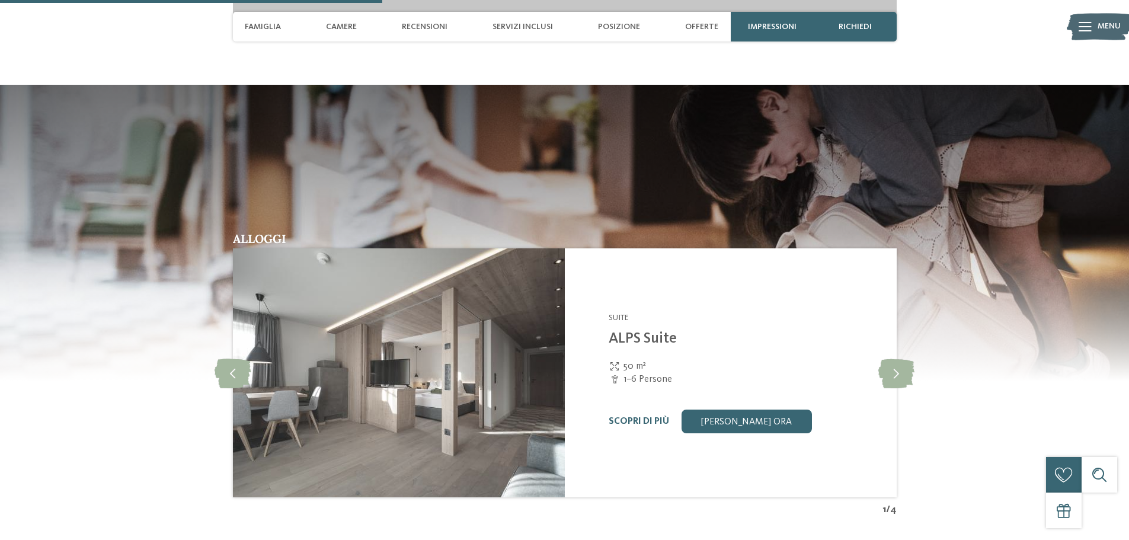
scroll to position [1675, 0]
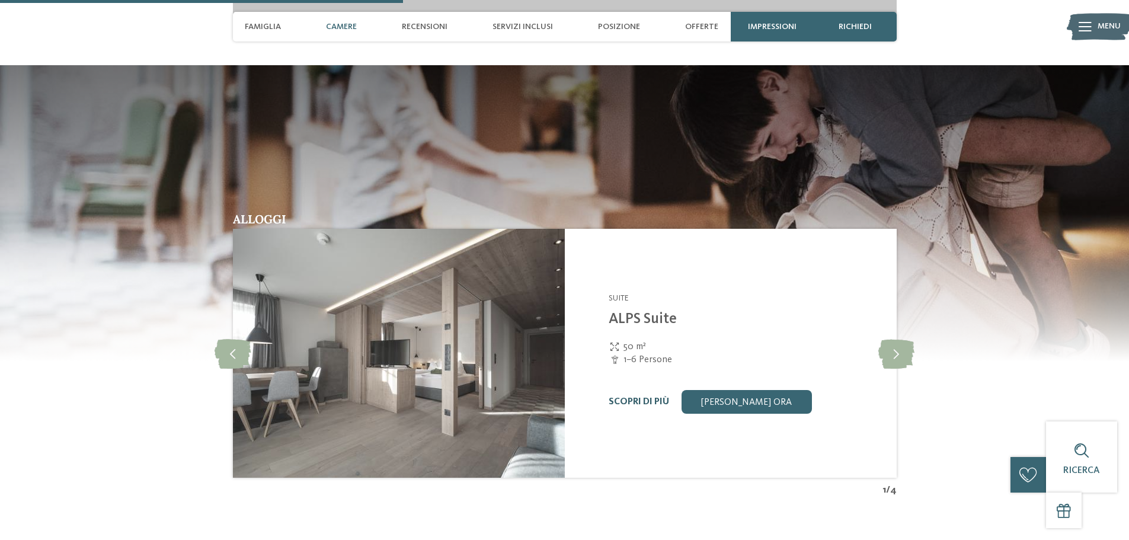
click at [646, 398] on link "Scopri di più" at bounding box center [638, 401] width 60 height 9
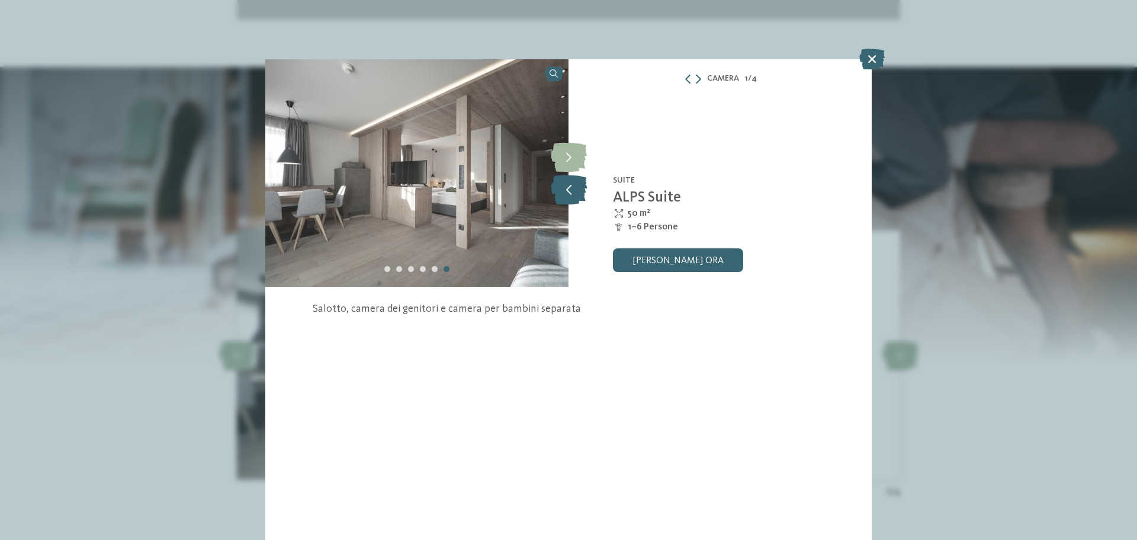
click at [562, 181] on icon at bounding box center [569, 190] width 36 height 30
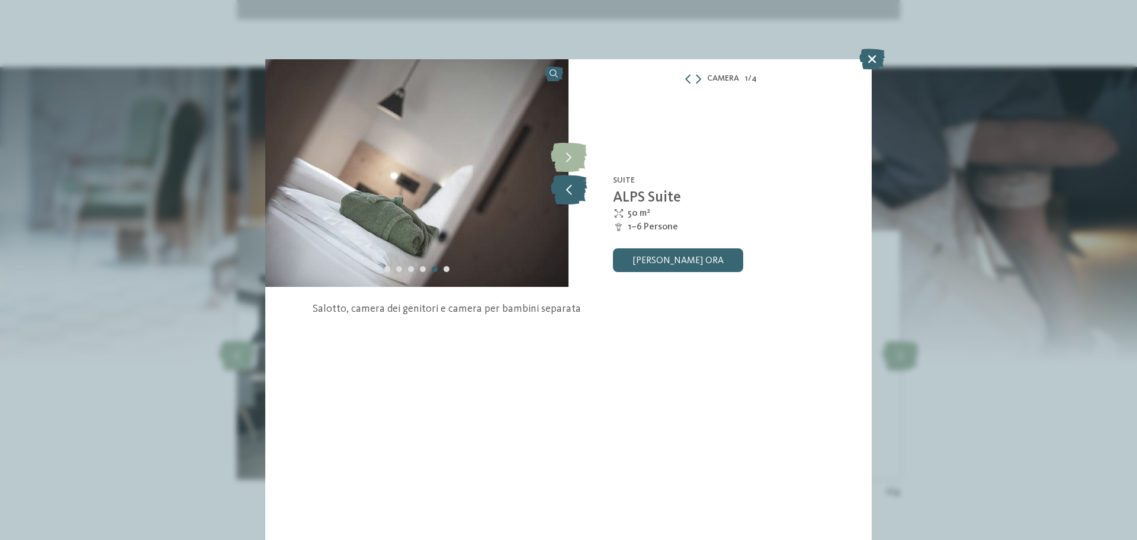
click at [562, 181] on icon at bounding box center [569, 190] width 36 height 30
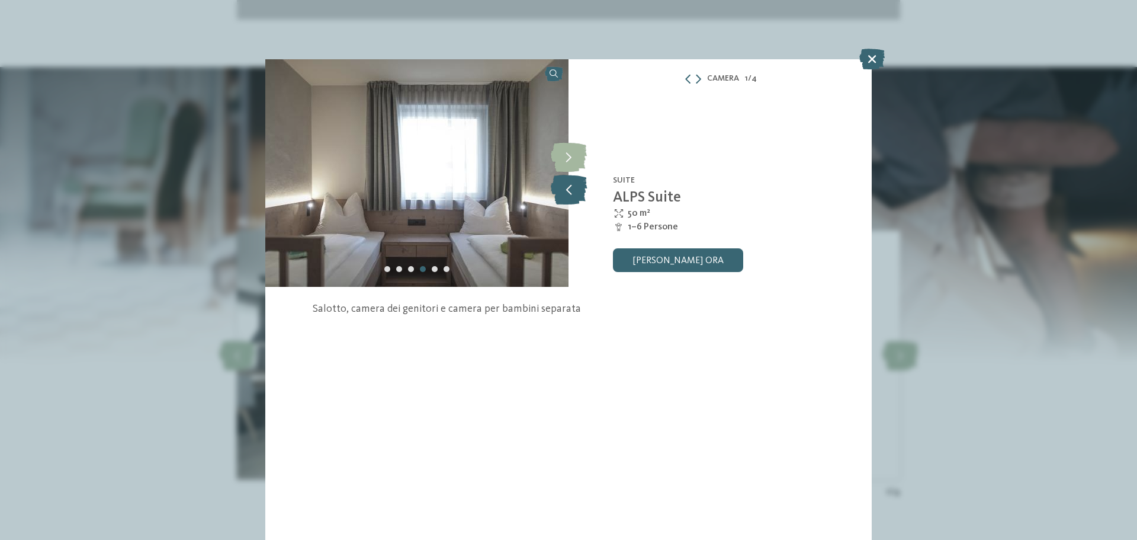
click at [562, 181] on icon at bounding box center [569, 190] width 36 height 30
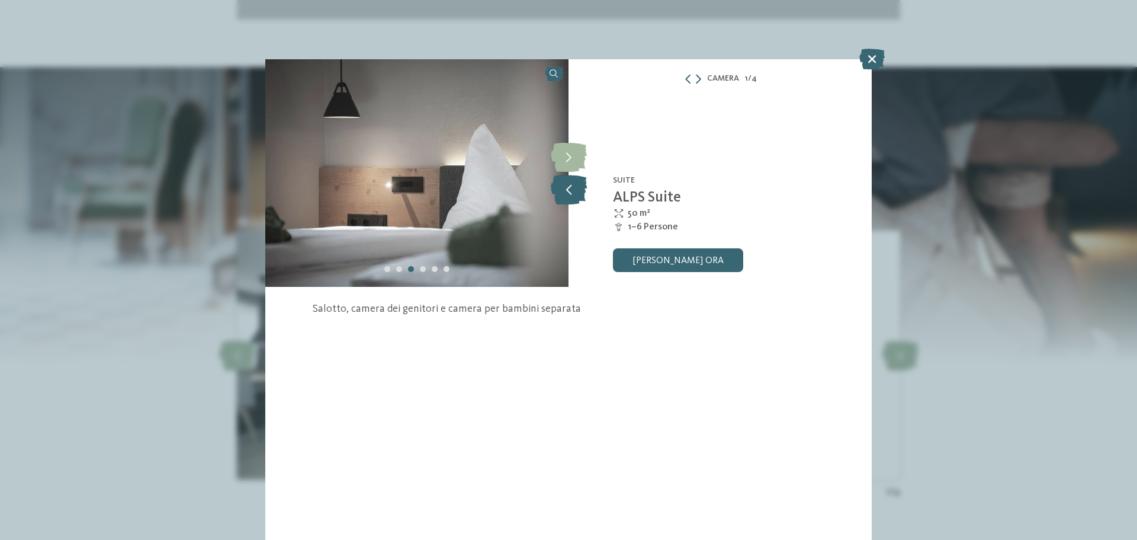
click at [562, 181] on icon at bounding box center [569, 190] width 36 height 30
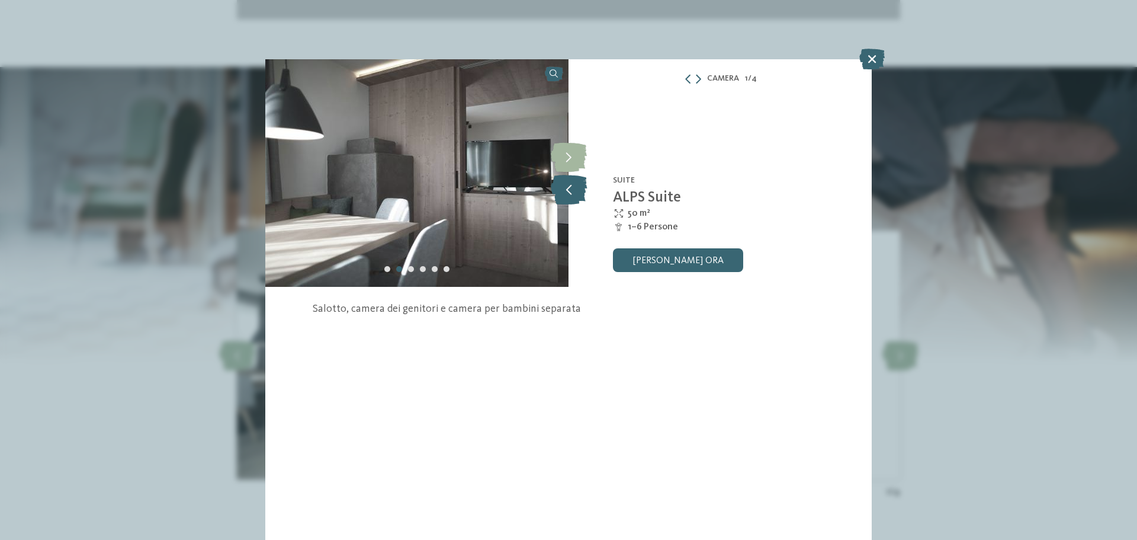
click at [562, 181] on icon at bounding box center [569, 190] width 36 height 30
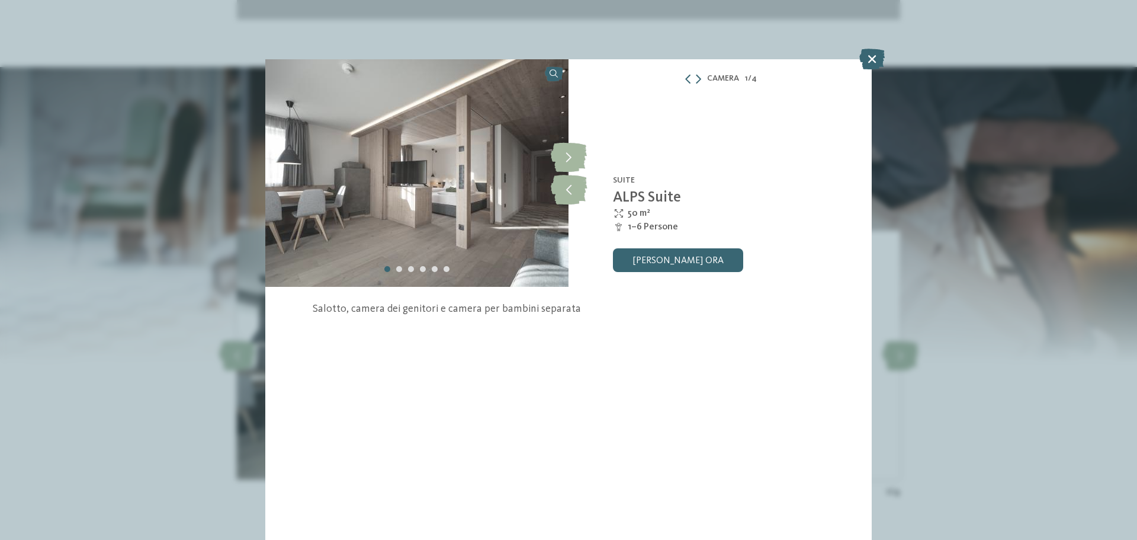
click at [703, 80] on div "Camera 1 / 4" at bounding box center [720, 78] width 303 height 15
click at [700, 80] on icon at bounding box center [698, 78] width 5 height 9
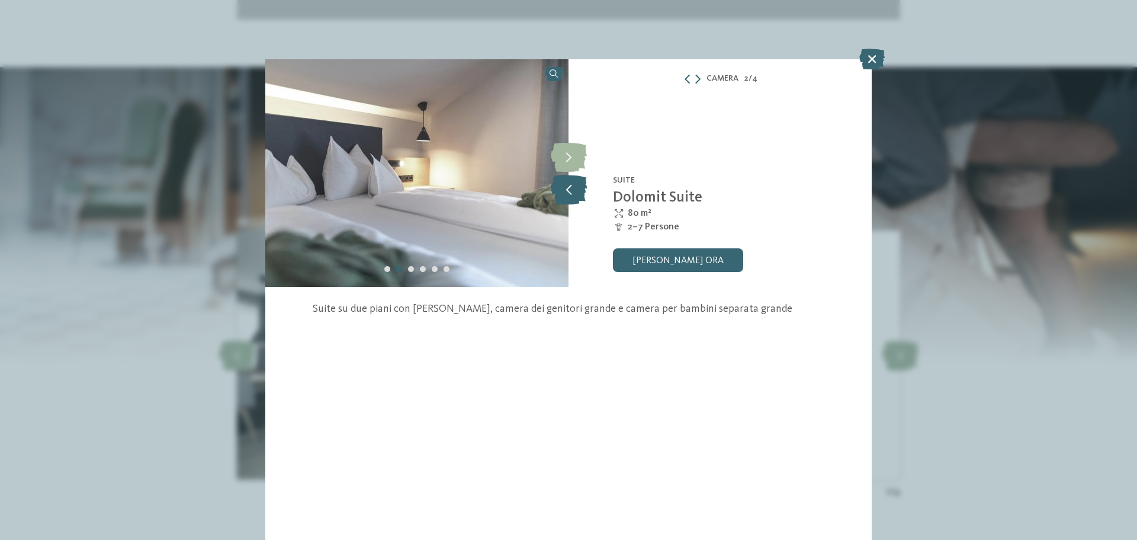
click at [571, 188] on icon at bounding box center [569, 190] width 36 height 30
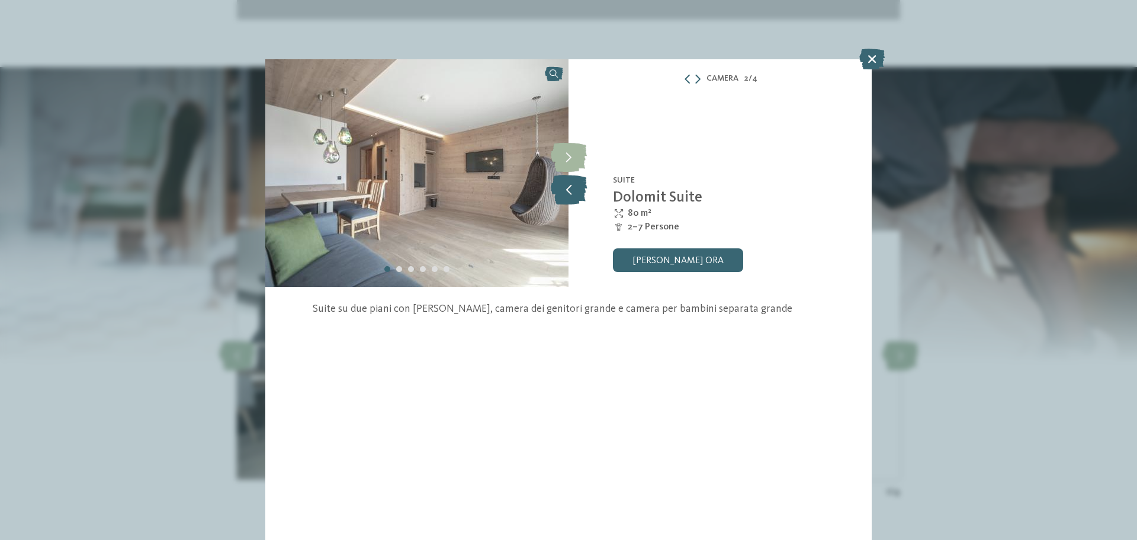
click at [571, 188] on icon at bounding box center [569, 190] width 36 height 30
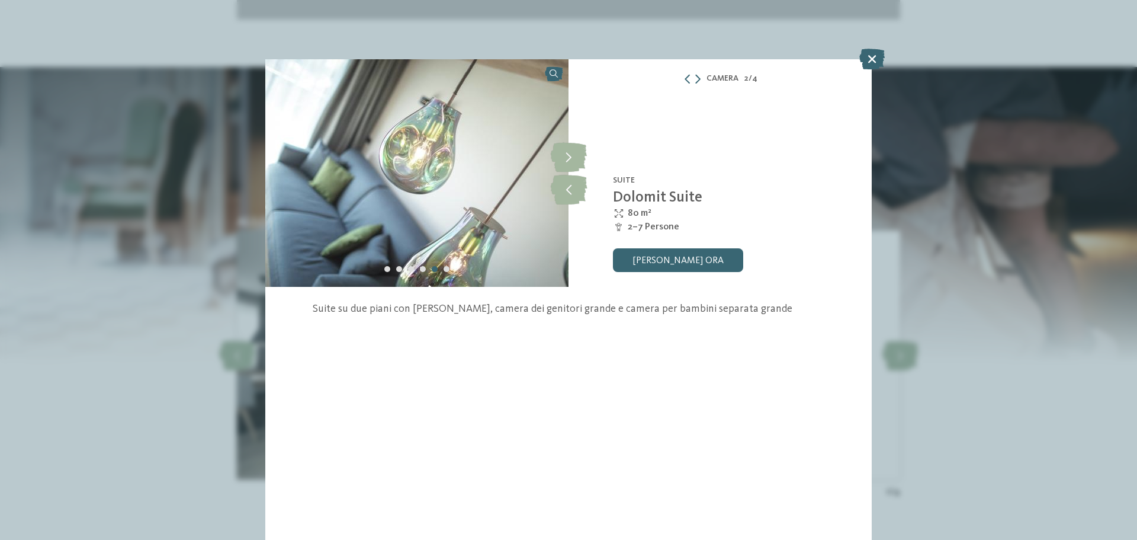
click at [701, 80] on div "Camera 2 / 4" at bounding box center [720, 78] width 303 height 15
click at [698, 76] on icon at bounding box center [698, 78] width 5 height 9
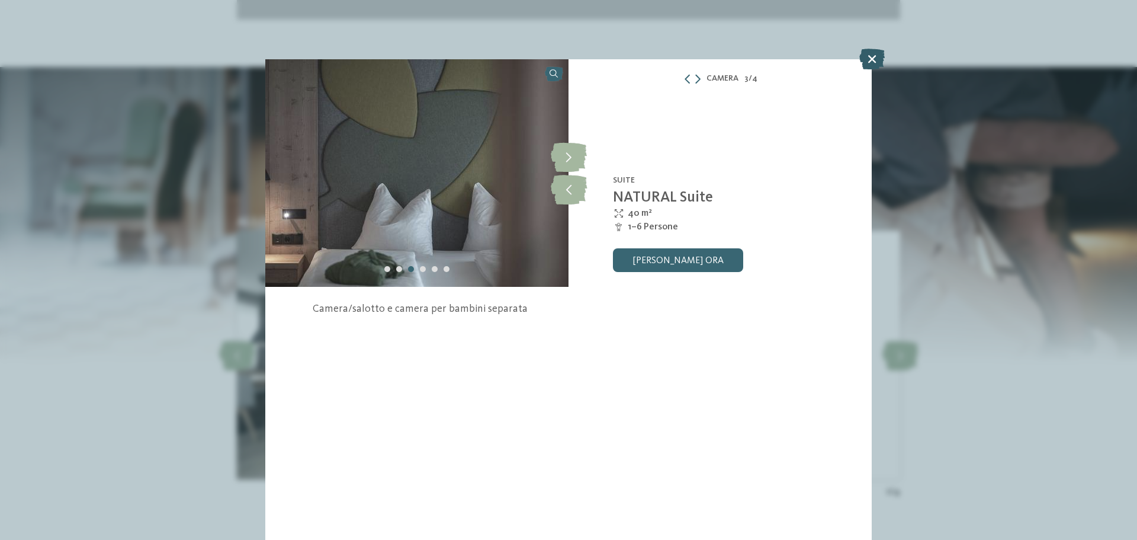
click at [878, 60] on icon at bounding box center [872, 59] width 25 height 21
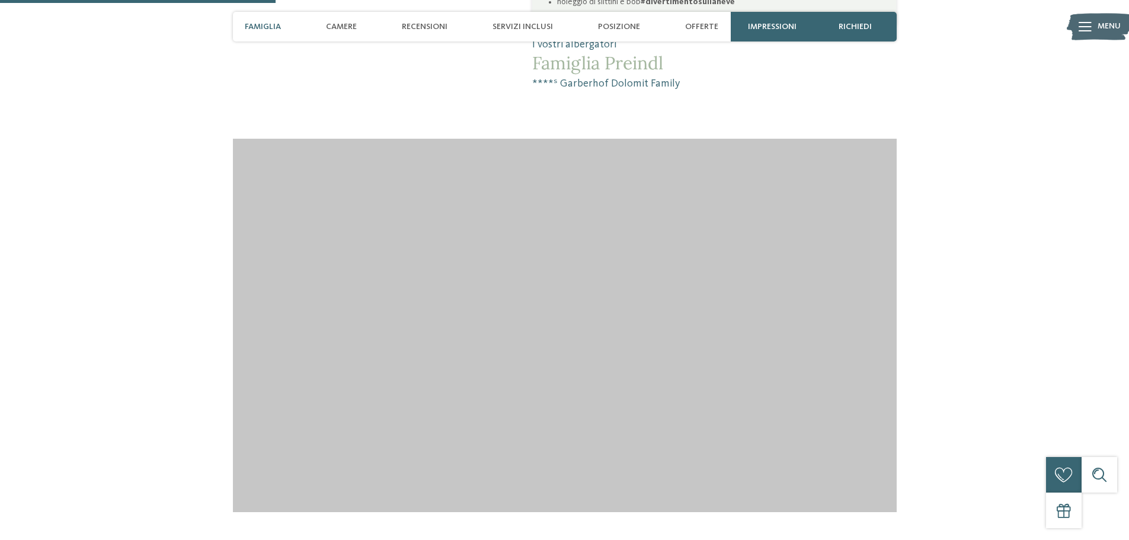
scroll to position [1142, 0]
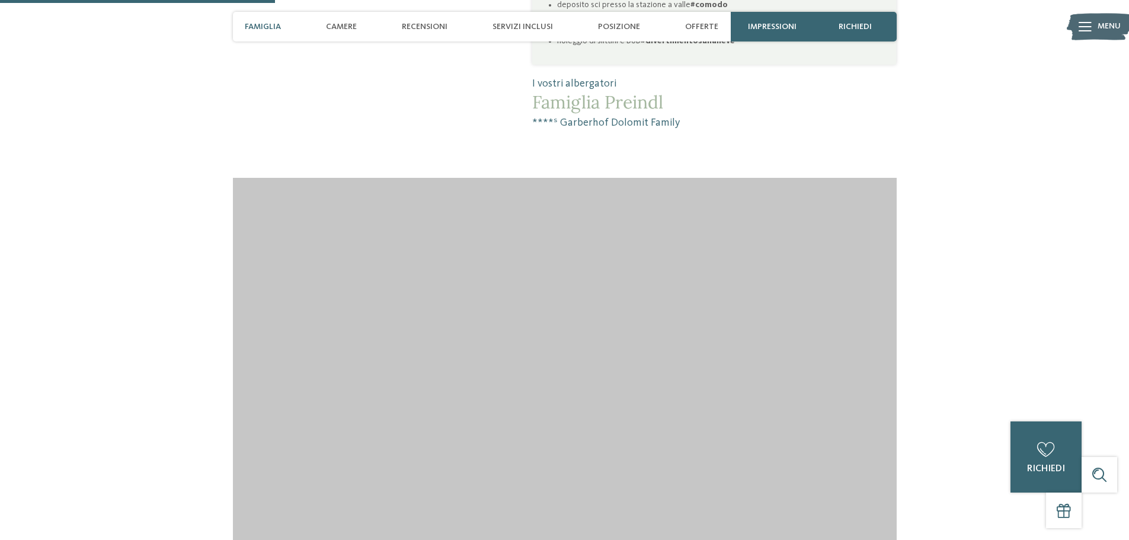
drag, startPoint x: 229, startPoint y: 120, endPoint x: 107, endPoint y: 76, distance: 129.9
click at [530, 27] on span "Servizi inclusi" at bounding box center [522, 27] width 60 height 10
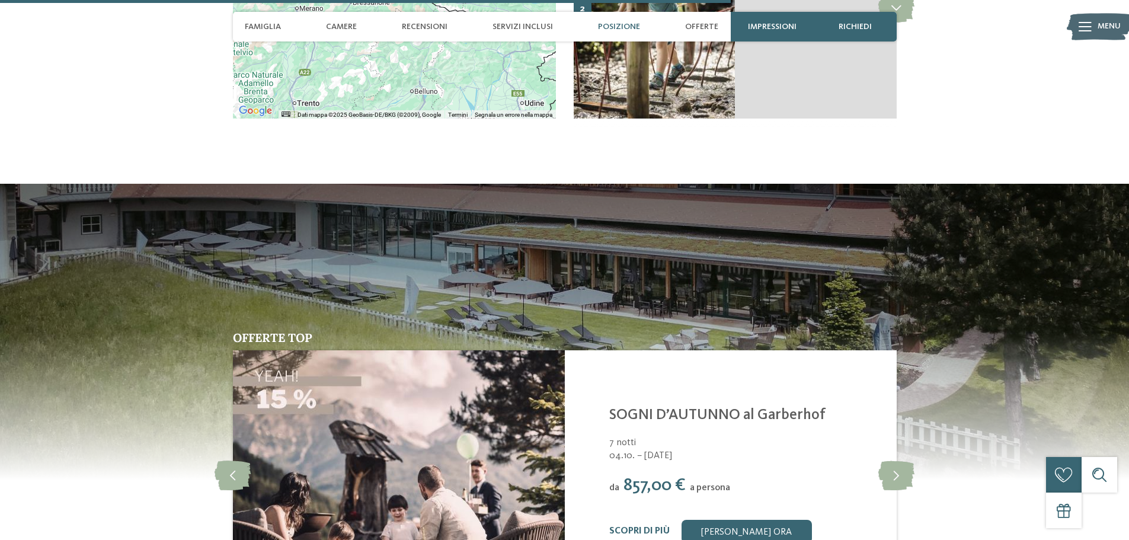
scroll to position [3196, 0]
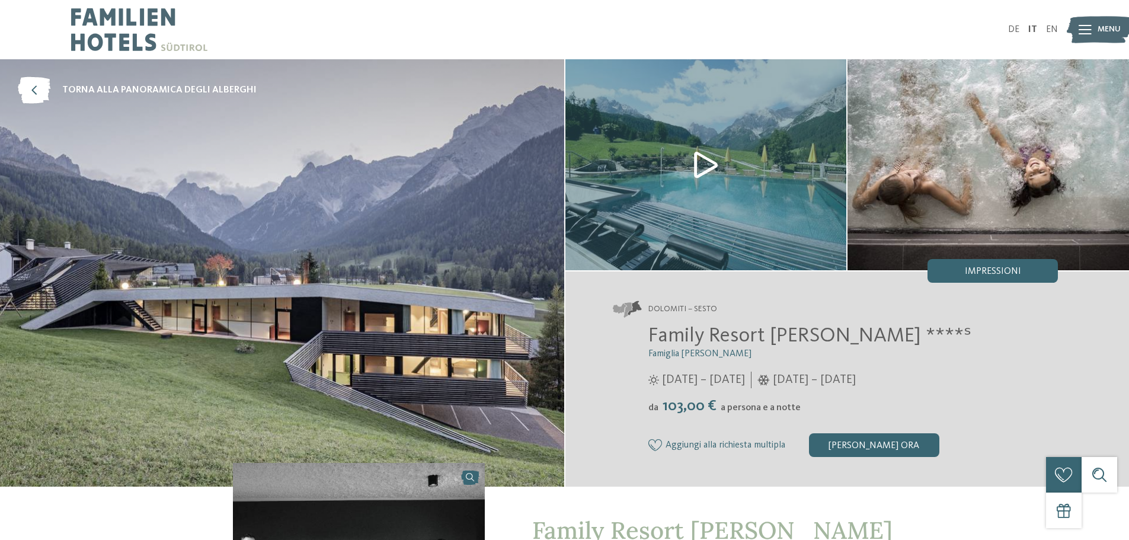
click at [693, 166] on img at bounding box center [705, 164] width 281 height 211
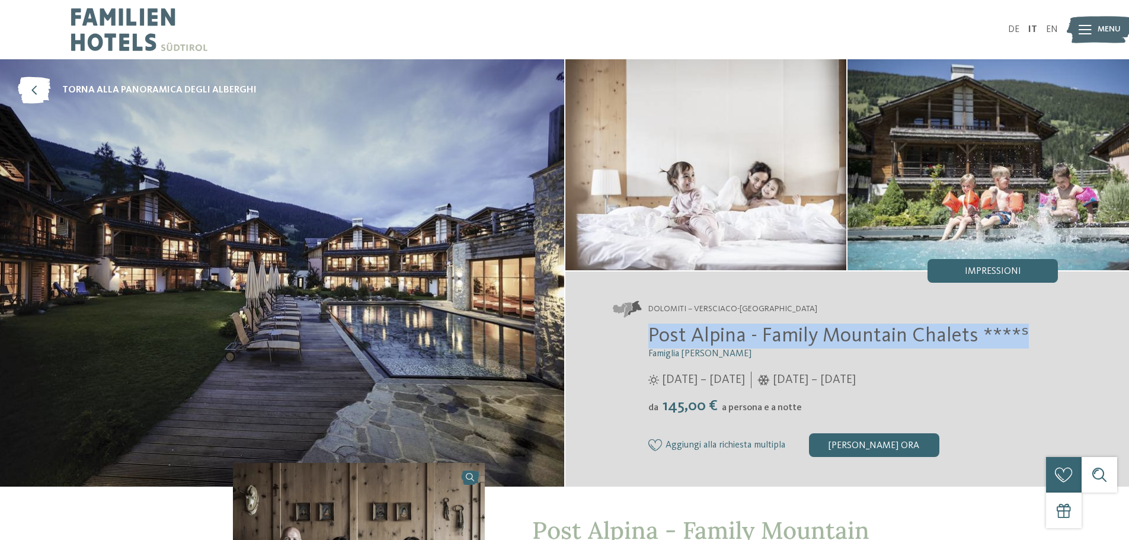
drag, startPoint x: 646, startPoint y: 330, endPoint x: 1024, endPoint y: 344, distance: 378.2
click at [1024, 344] on div "Post Alpina - Family Mountain Chalets ****ˢ Famiglia Wachtler 06/06/2025 – 05/1…" at bounding box center [836, 389] width 446 height 133
copy span "Post Alpina - Family Mountain Chalets ****ˢ"
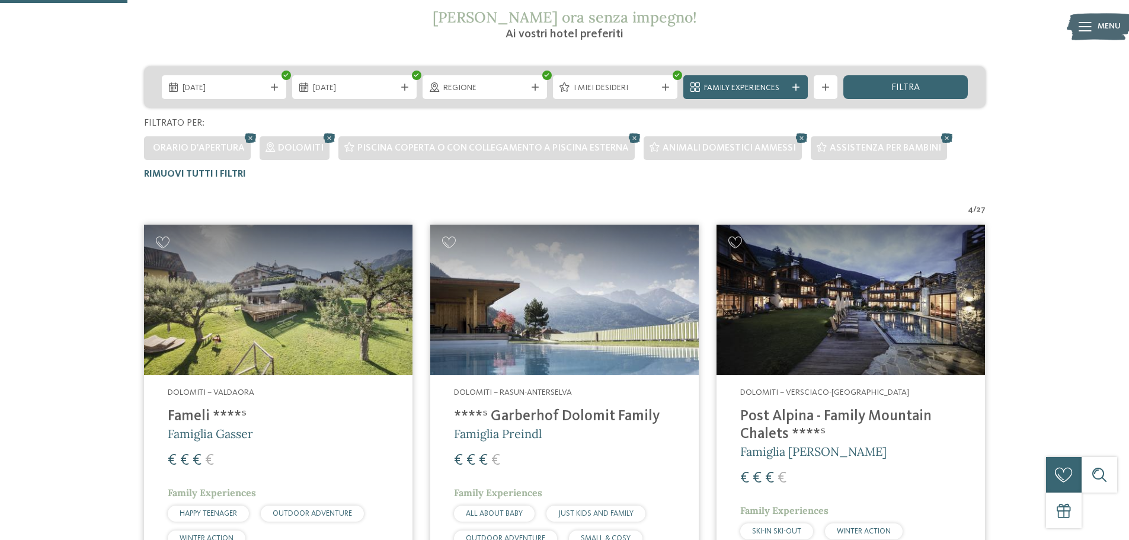
scroll to position [152, 0]
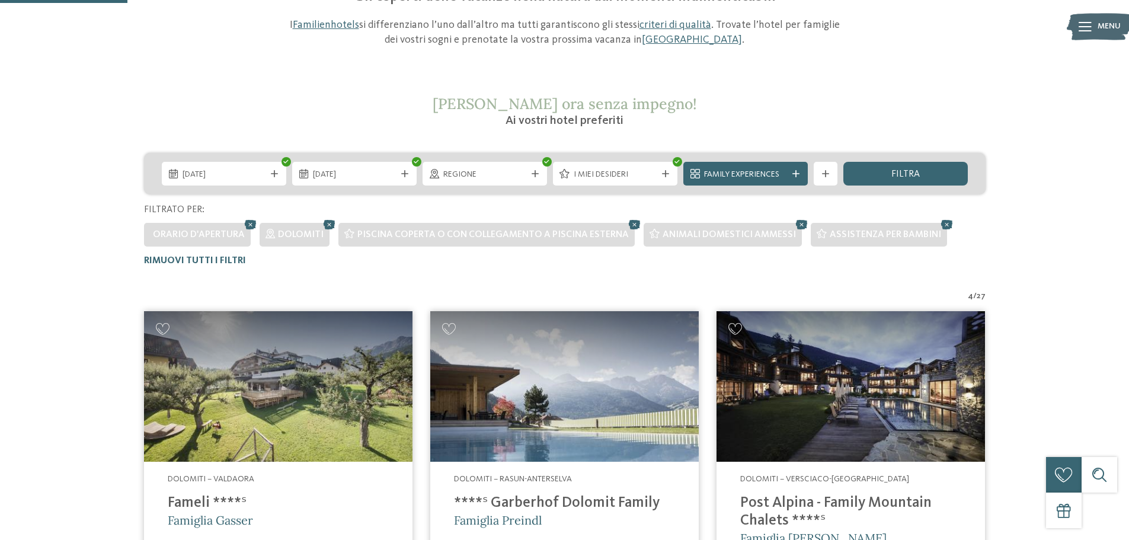
click at [366, 182] on div "[DATE]" at bounding box center [354, 174] width 124 height 24
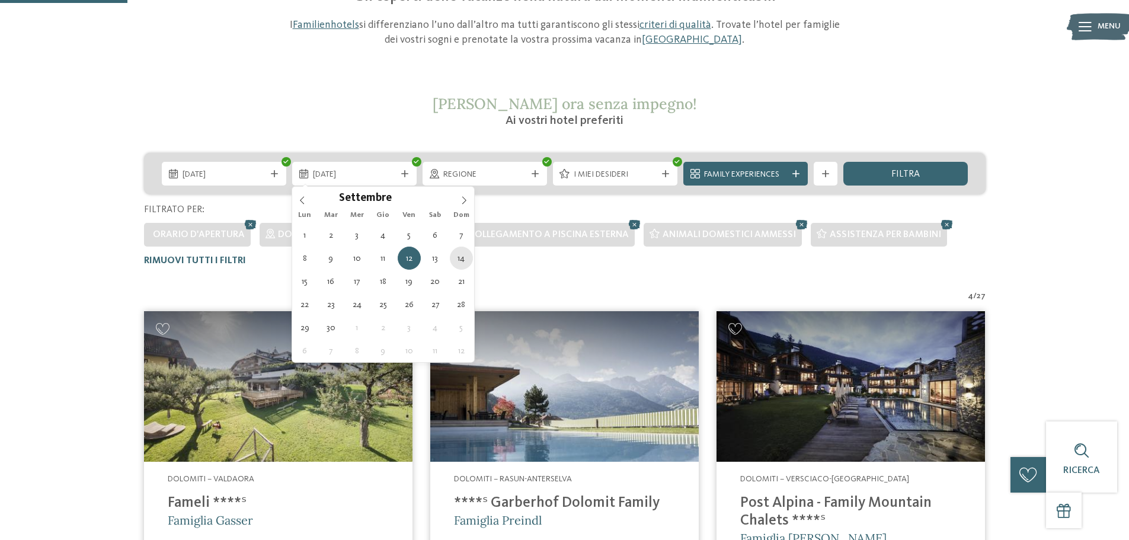
type div "[DATE]"
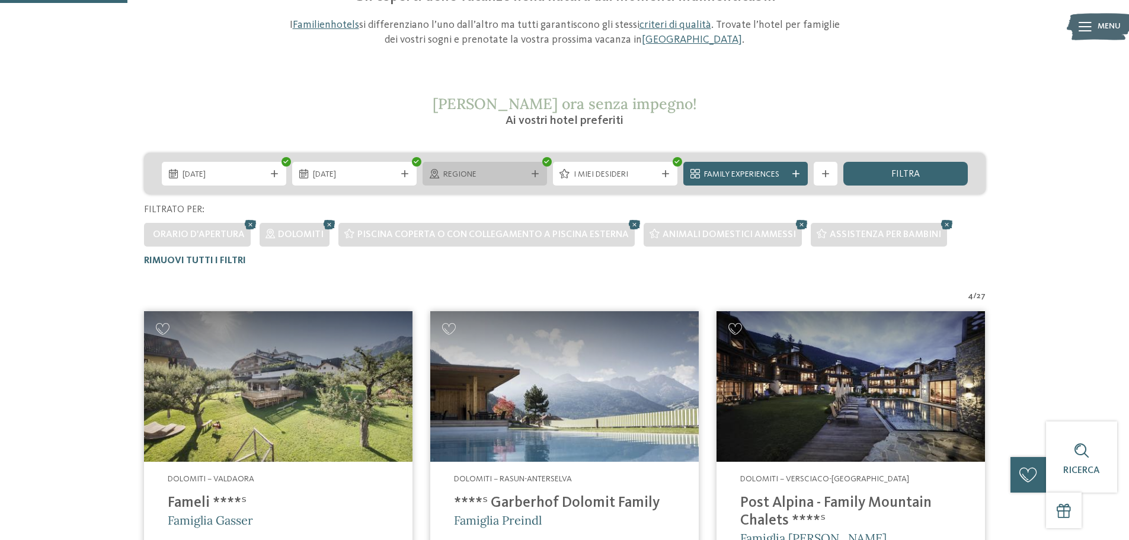
click at [470, 172] on span "Regione" at bounding box center [484, 175] width 83 height 12
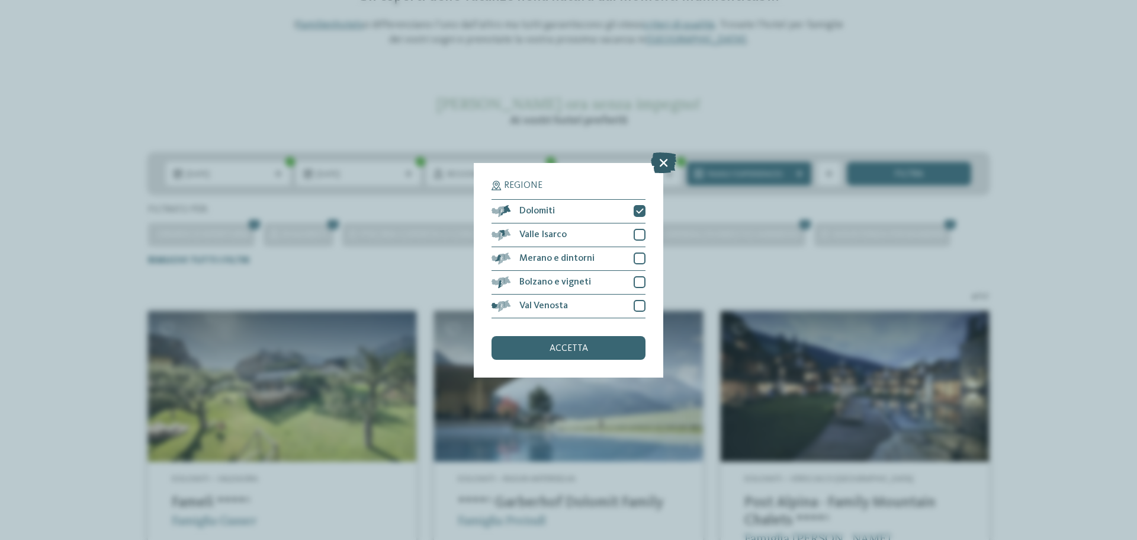
click at [655, 165] on icon at bounding box center [663, 162] width 25 height 21
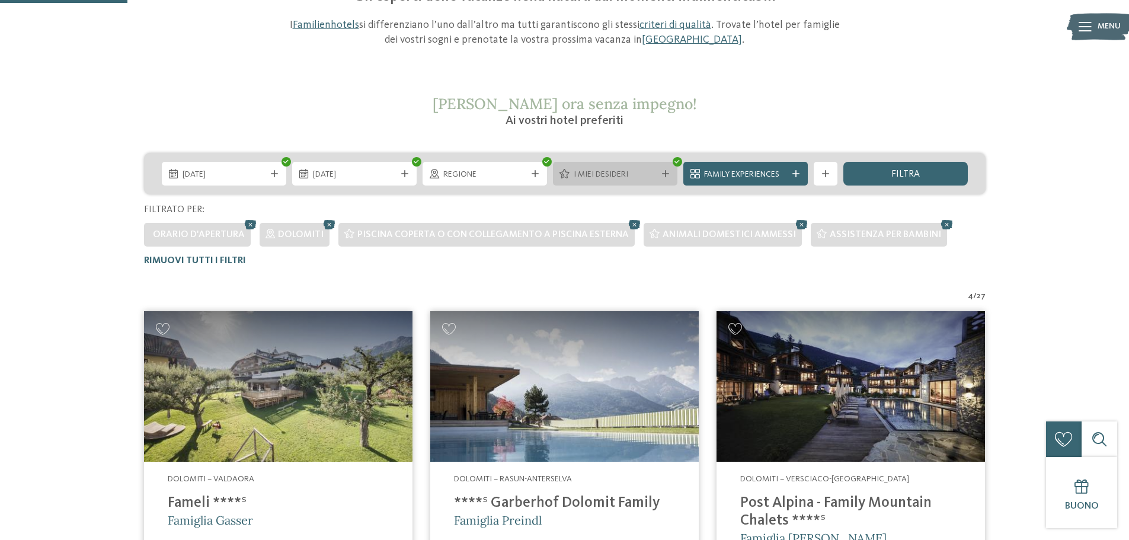
click at [610, 178] on span "I miei desideri" at bounding box center [614, 175] width 83 height 12
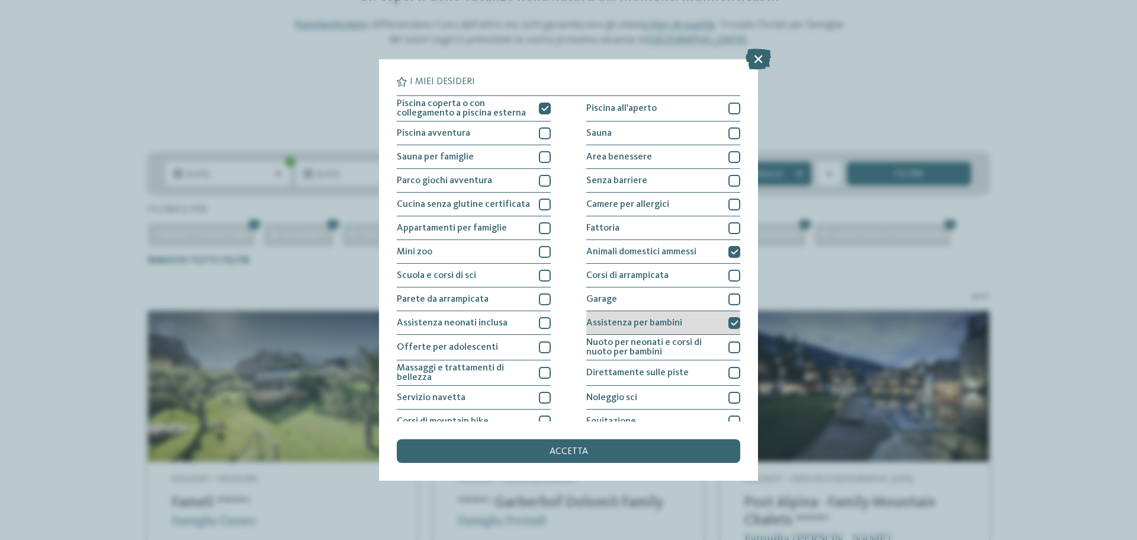
click at [676, 321] on span "Assistenza per bambini" at bounding box center [634, 322] width 96 height 9
click at [632, 357] on div "Nuoto per neonati e corsi di nuoto per bambini" at bounding box center [663, 347] width 154 height 25
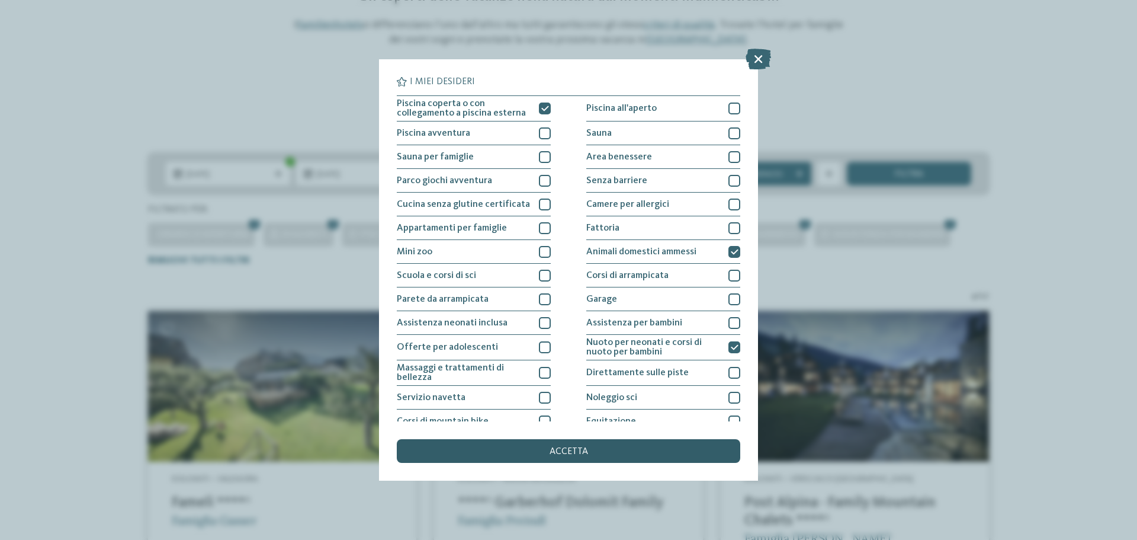
click at [586, 452] on span "accetta" at bounding box center [569, 451] width 39 height 9
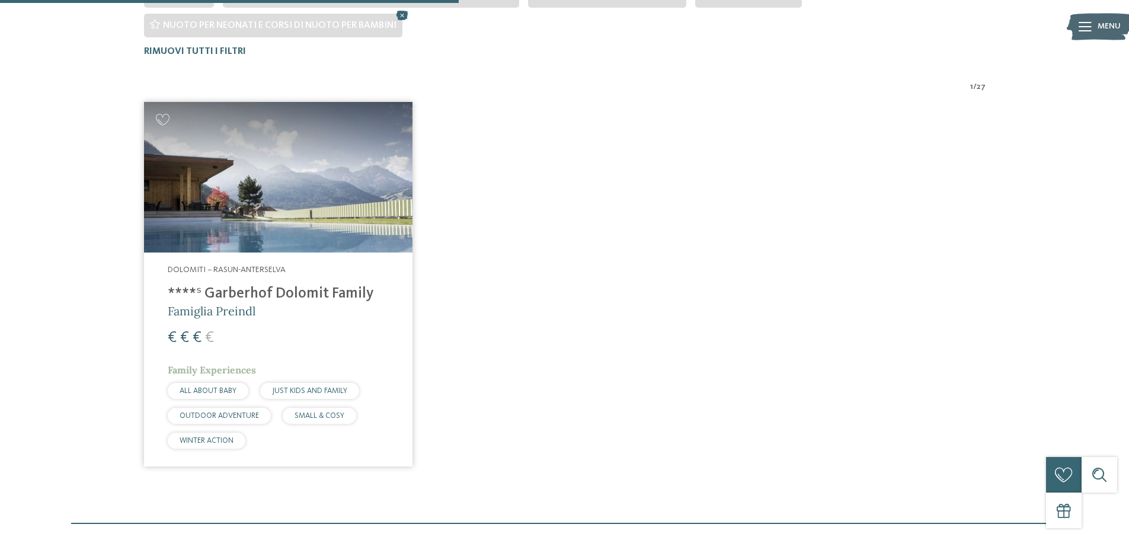
scroll to position [418, 0]
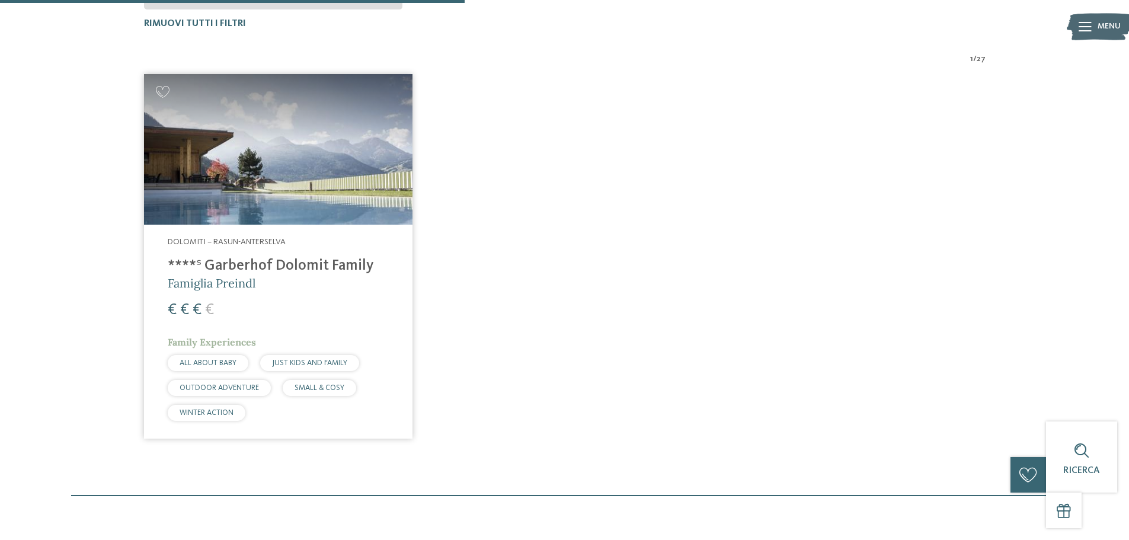
click at [291, 267] on h4 "****ˢ Garberhof Dolomit Family" at bounding box center [278, 266] width 221 height 18
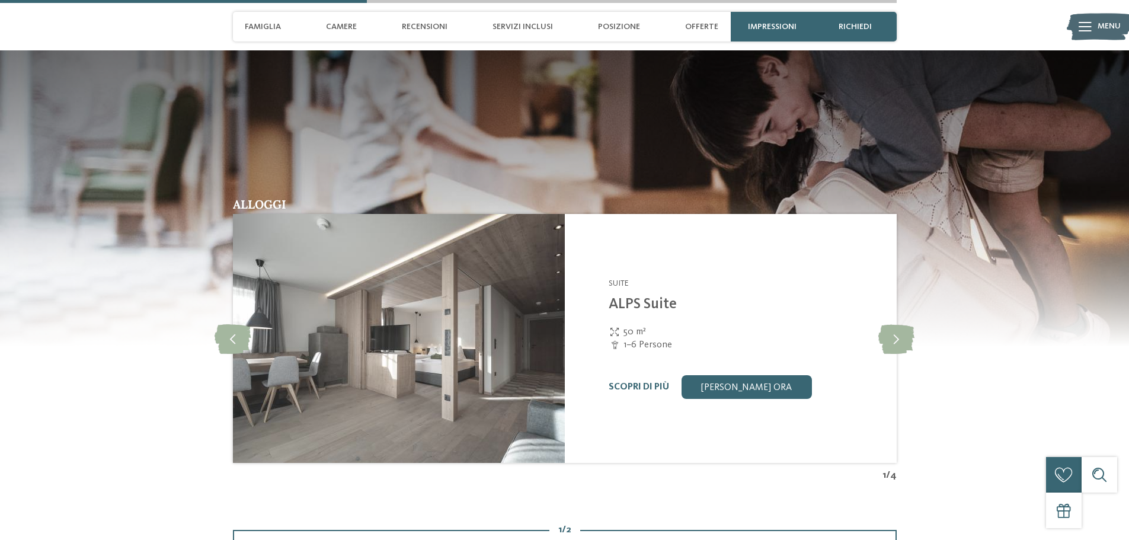
scroll to position [1837, 0]
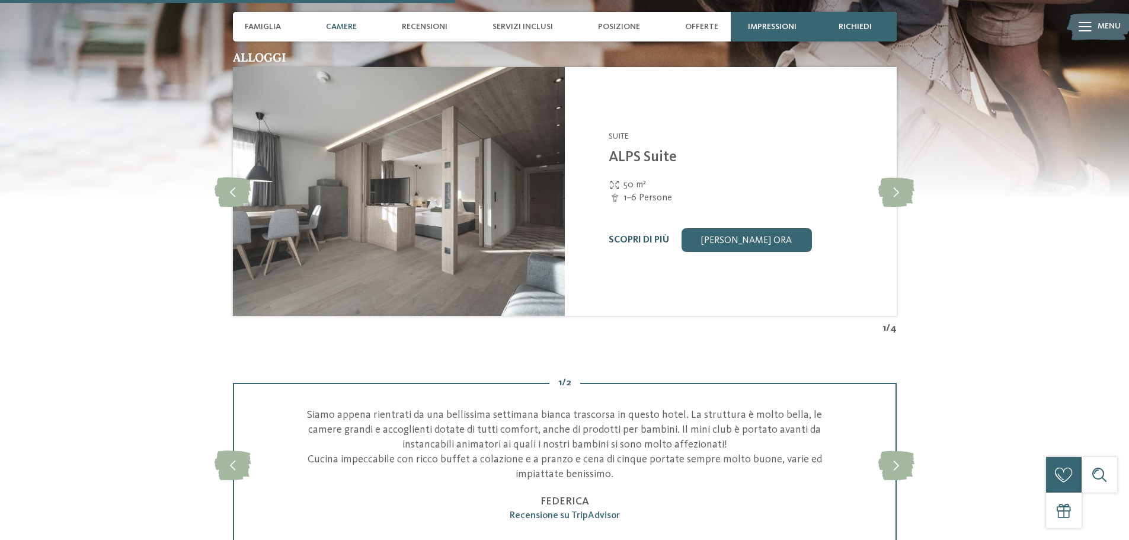
click at [650, 239] on link "Scopri di più" at bounding box center [638, 239] width 60 height 9
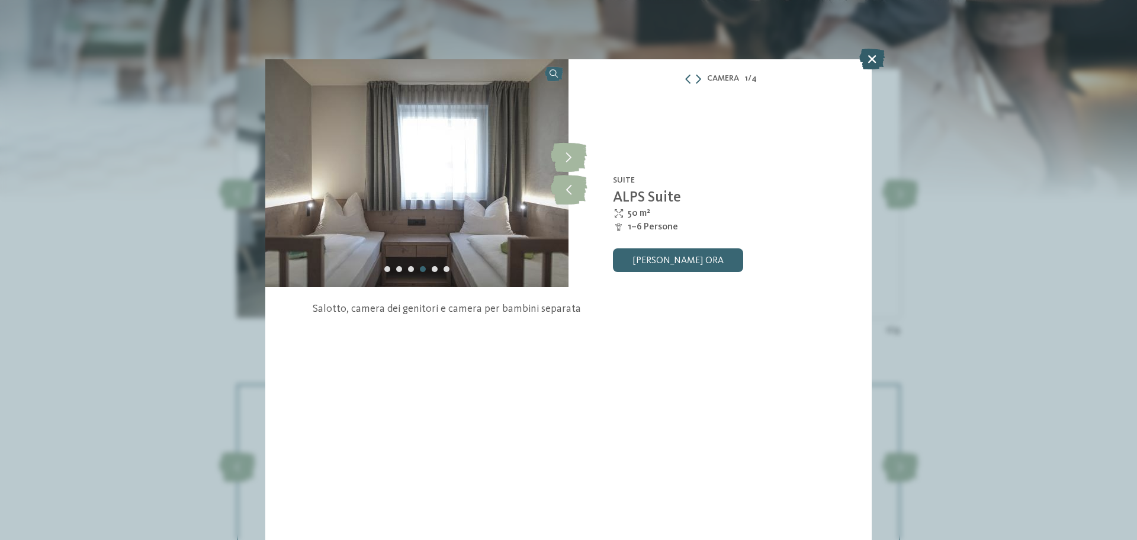
click at [871, 62] on icon at bounding box center [872, 59] width 25 height 21
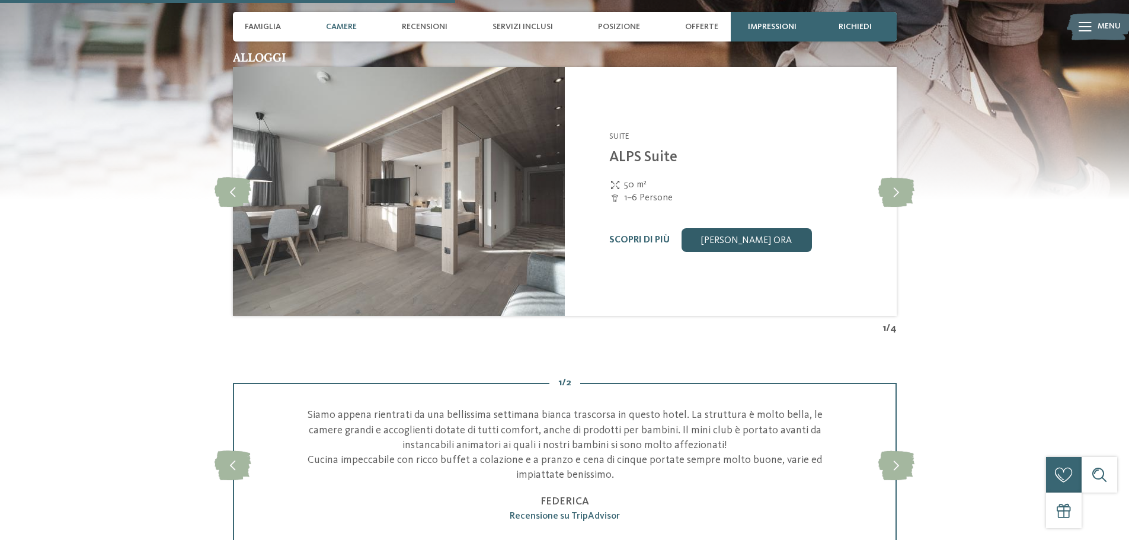
click at [768, 241] on link "[PERSON_NAME] ora" at bounding box center [746, 240] width 130 height 24
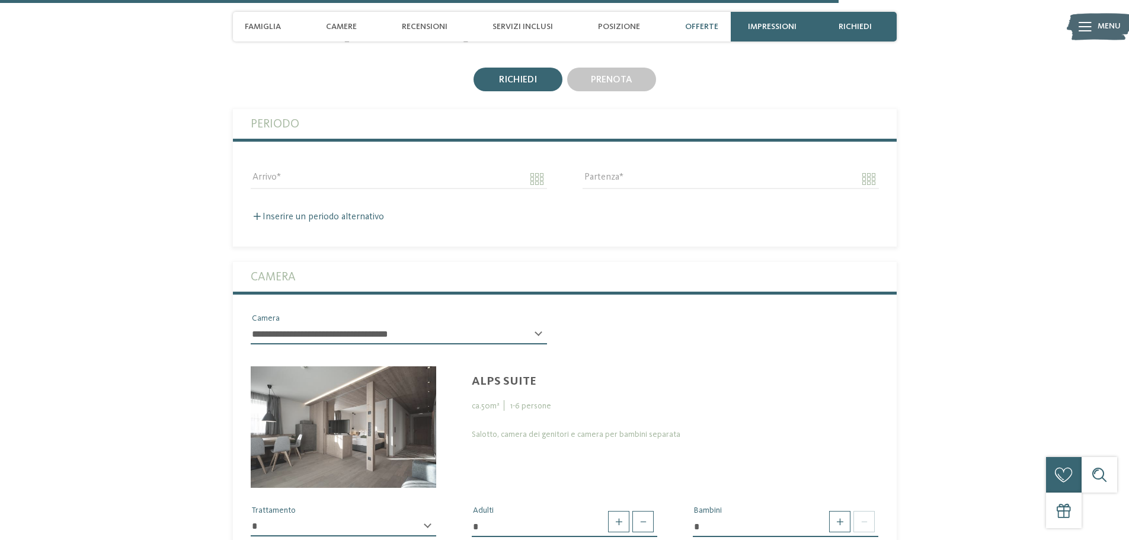
scroll to position [3108, 0]
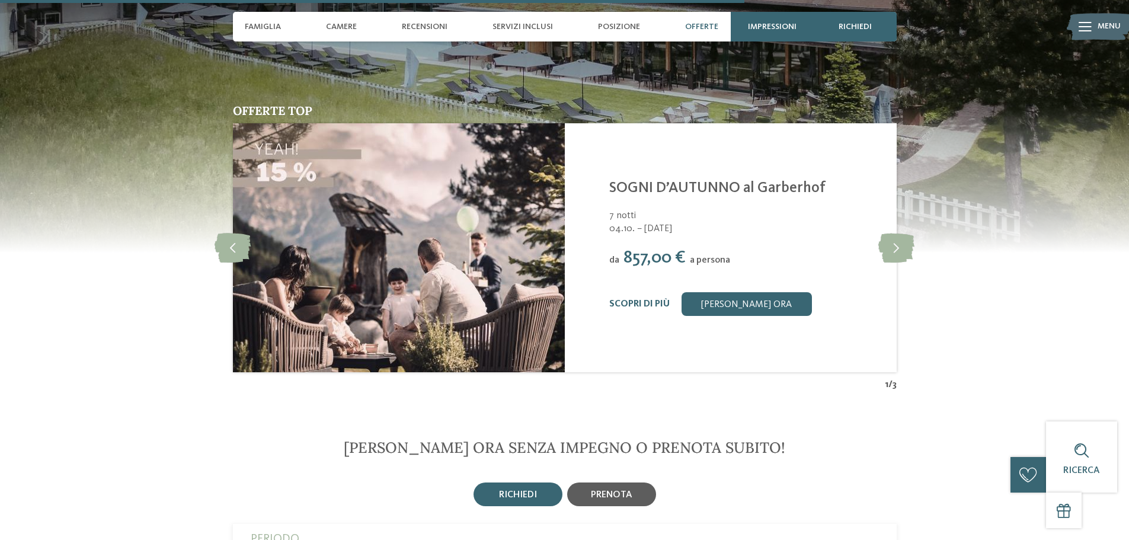
click at [584, 498] on div "prenota" at bounding box center [611, 494] width 89 height 24
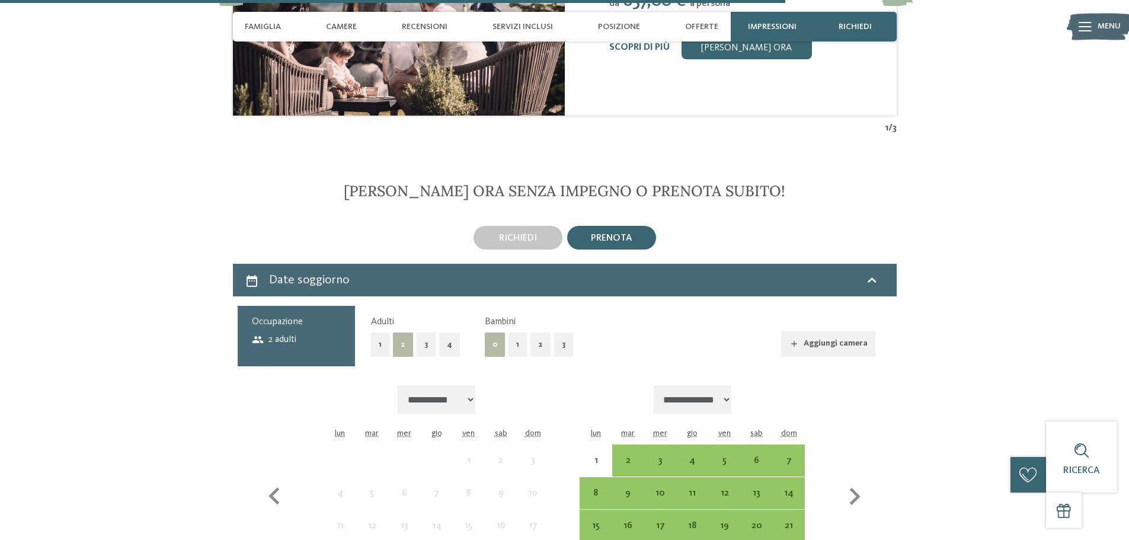
scroll to position [3523, 0]
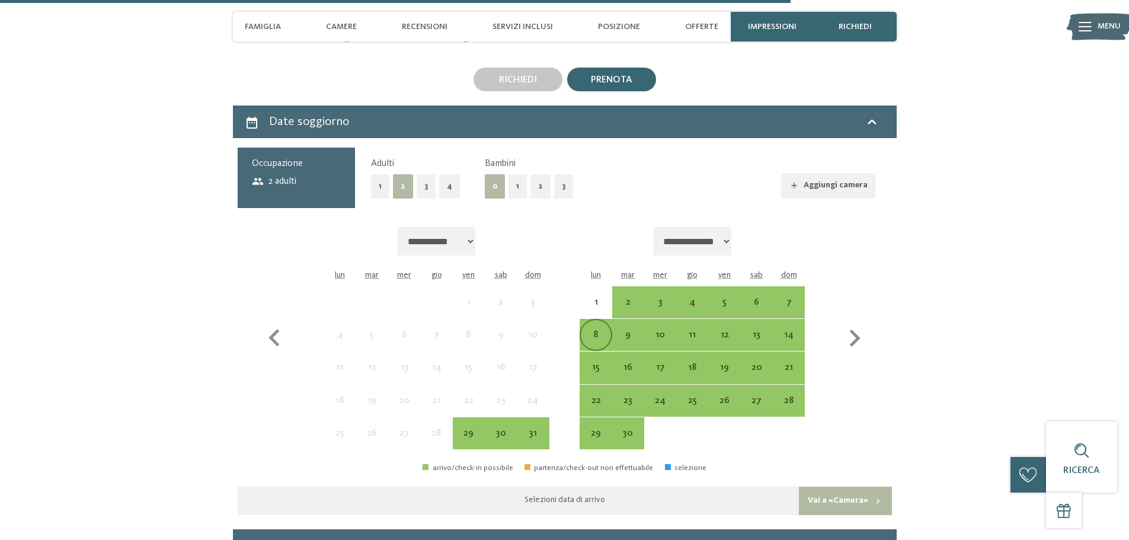
click at [601, 335] on div "8" at bounding box center [596, 345] width 30 height 30
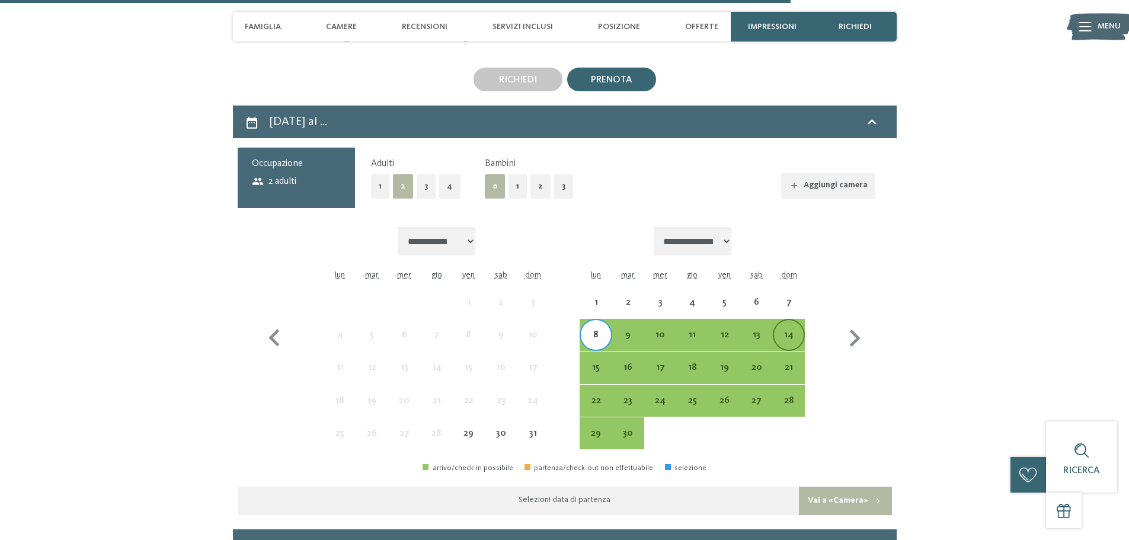
click at [794, 329] on div "14" at bounding box center [789, 335] width 30 height 30
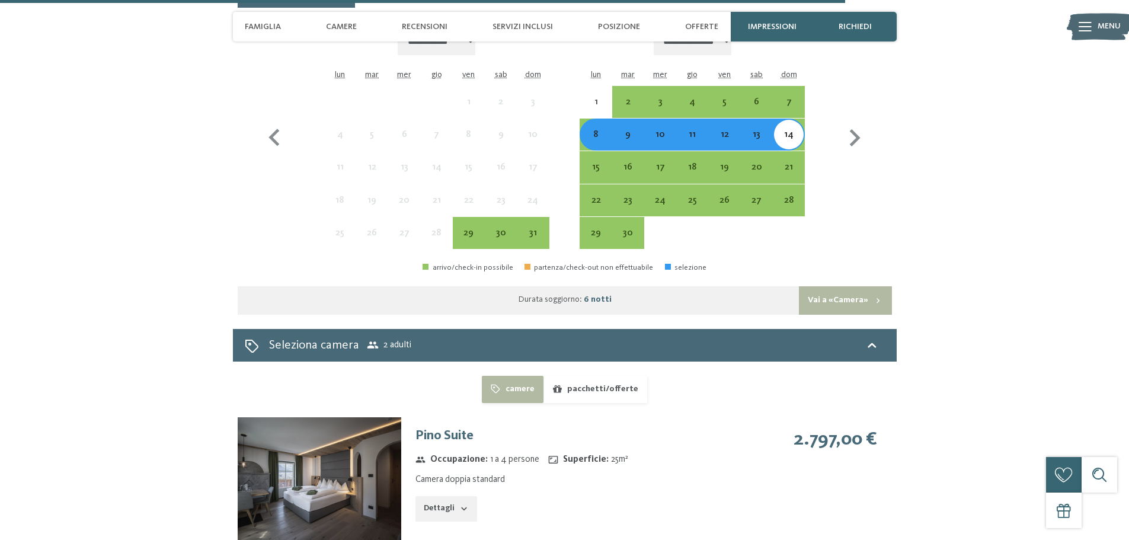
scroll to position [3582, 0]
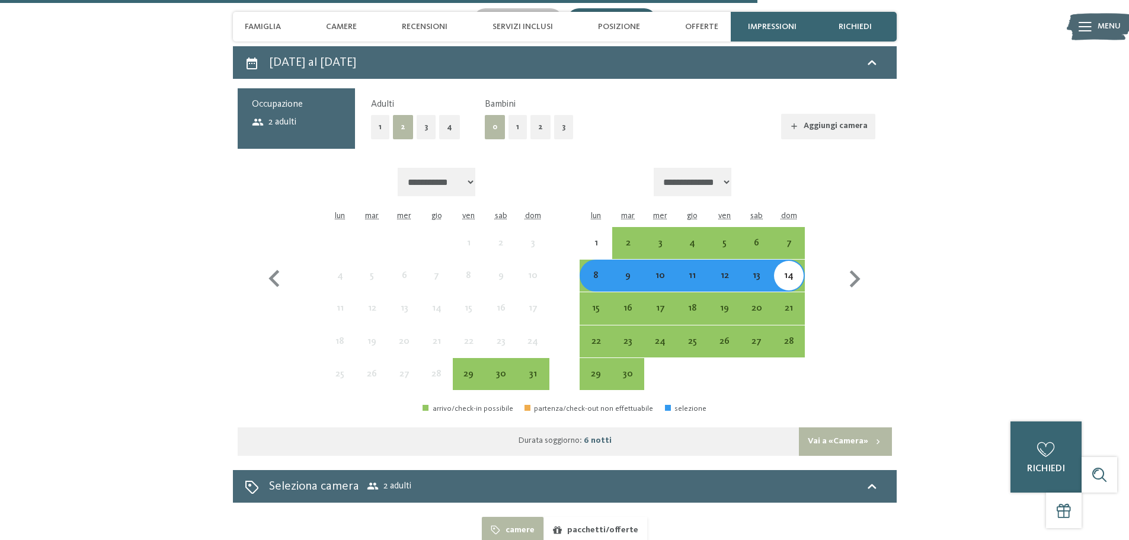
click at [537, 136] on button "2" at bounding box center [540, 127] width 20 height 24
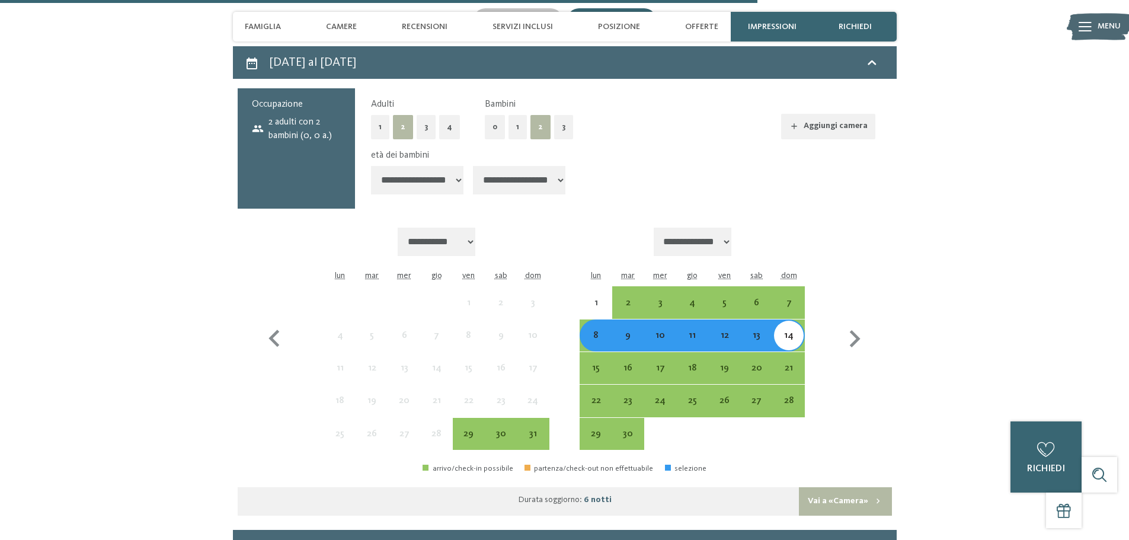
click at [538, 177] on select "**********" at bounding box center [519, 180] width 92 height 28
select select "*"
click at [474, 166] on select "**********" at bounding box center [519, 180] width 92 height 28
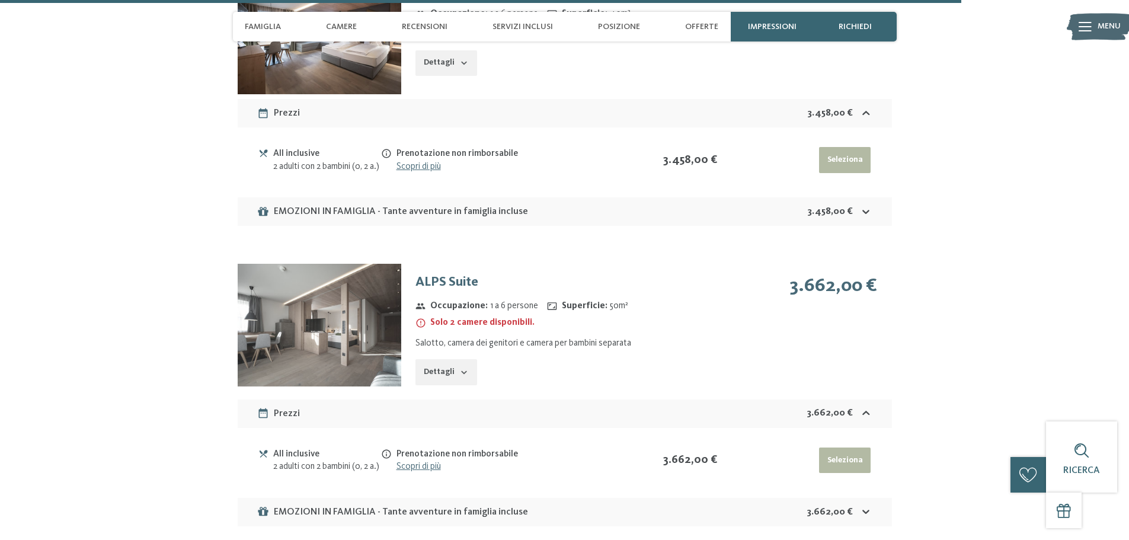
scroll to position [4233, 0]
